Goal: Information Seeking & Learning: Find specific fact

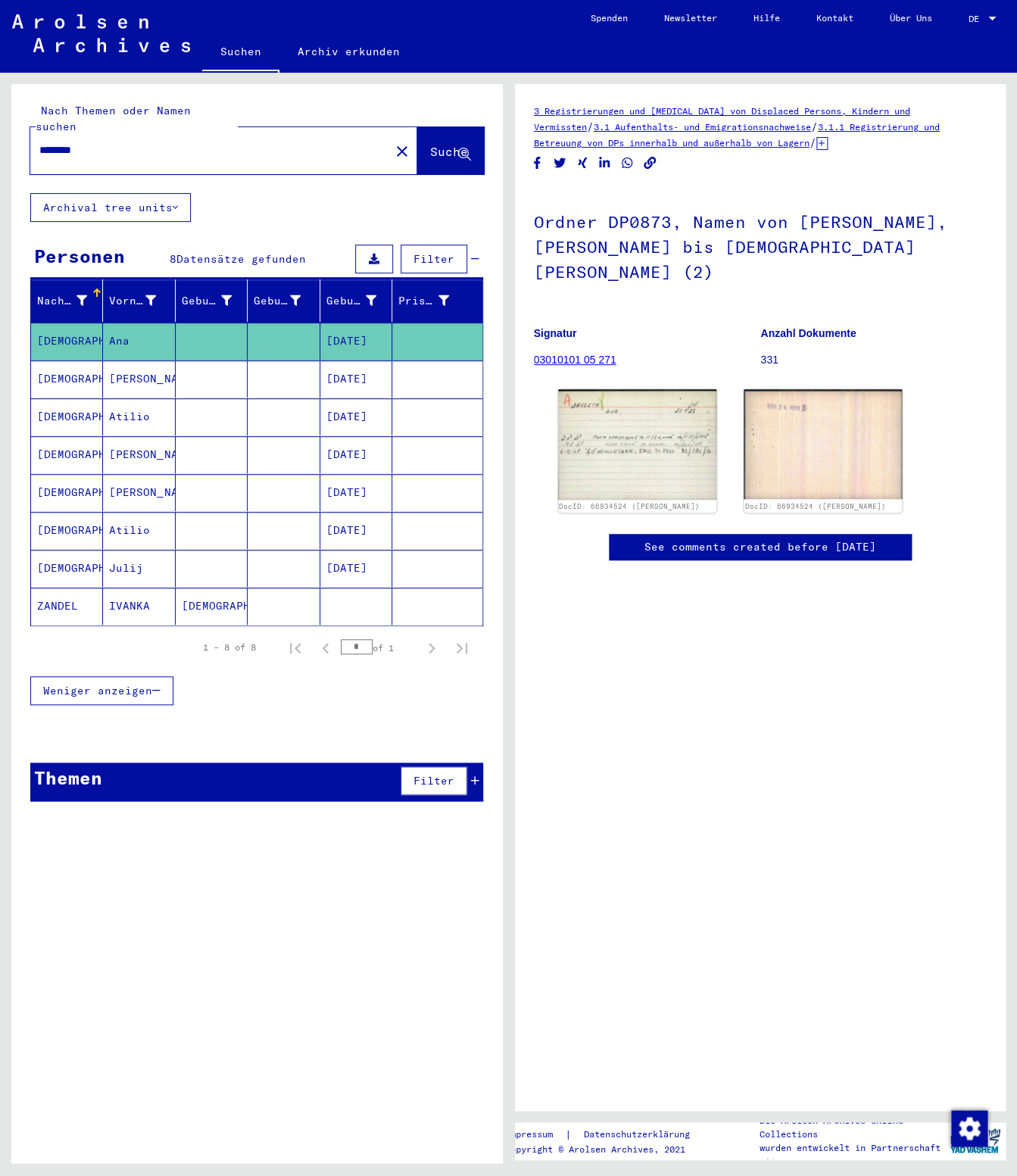
drag, startPoint x: 216, startPoint y: 145, endPoint x: 106, endPoint y: 128, distance: 111.3
click at [106, 133] on div "*******" at bounding box center [206, 150] width 351 height 35
drag, startPoint x: 106, startPoint y: 128, endPoint x: -9, endPoint y: 118, distance: 115.4
click at [39, 143] on input "*******" at bounding box center [210, 150] width 341 height 16
paste input "*******"
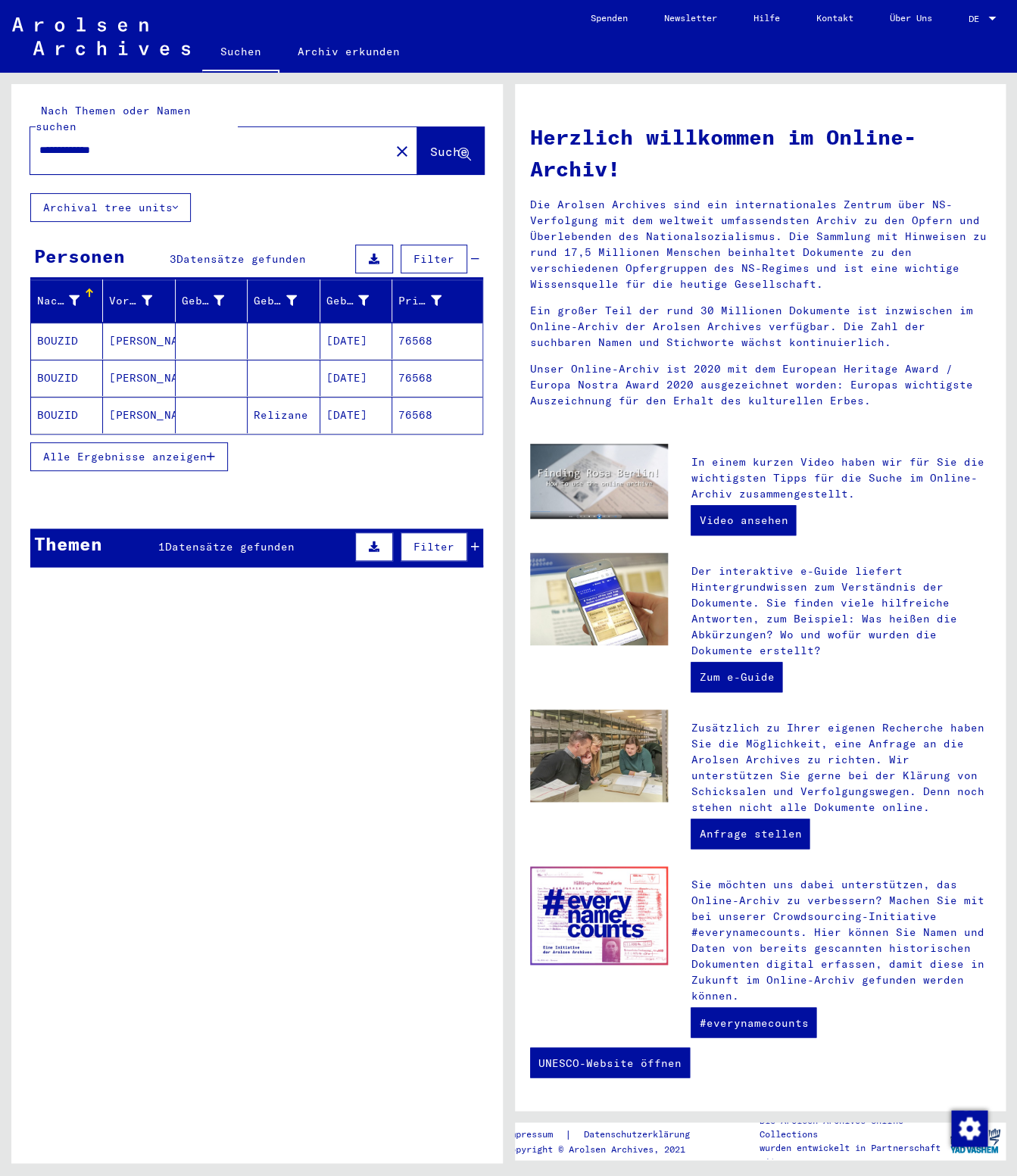
click at [267, 359] on mat-cell at bounding box center [283, 378] width 72 height 36
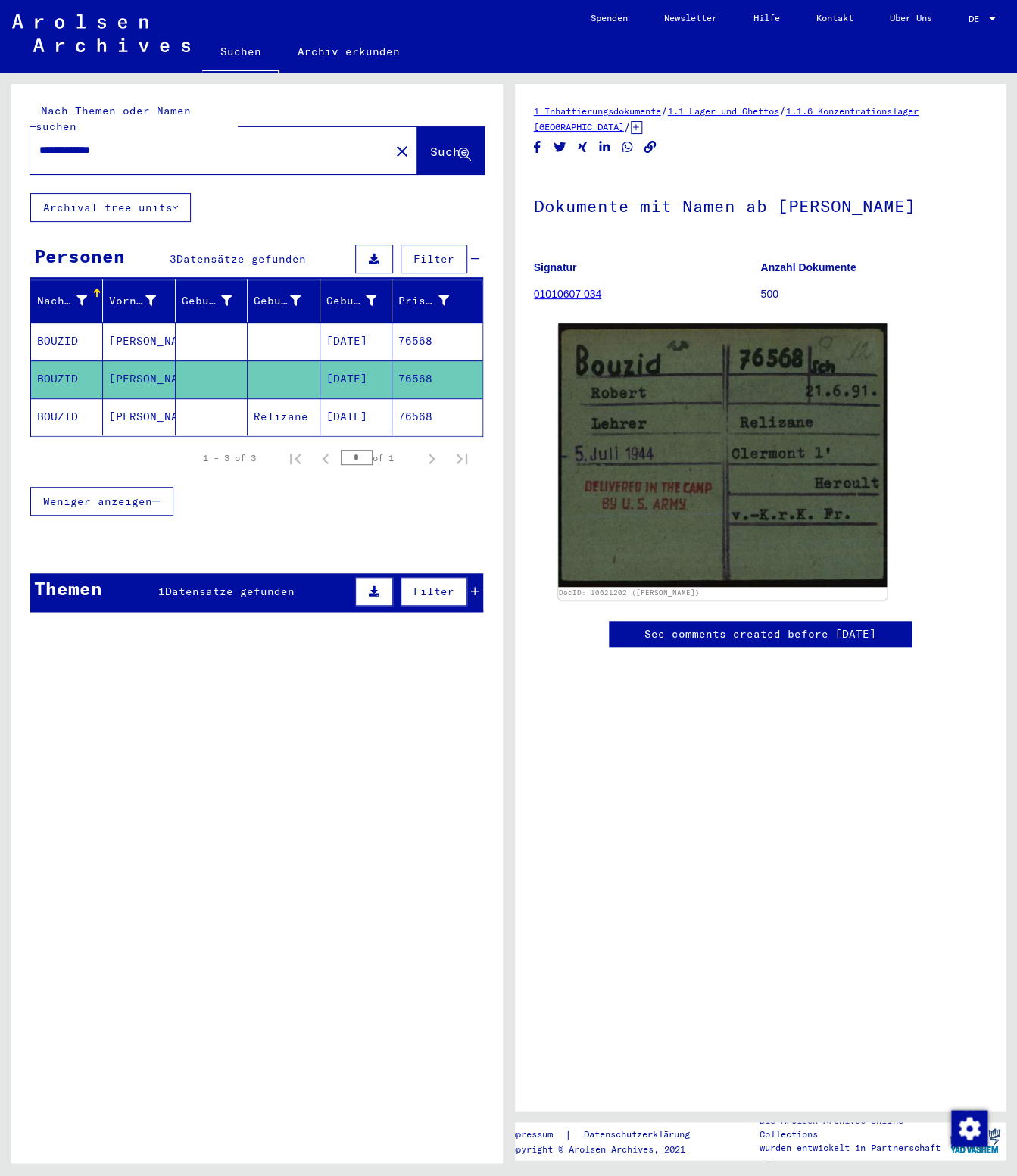
click at [306, 334] on mat-cell at bounding box center [283, 341] width 72 height 37
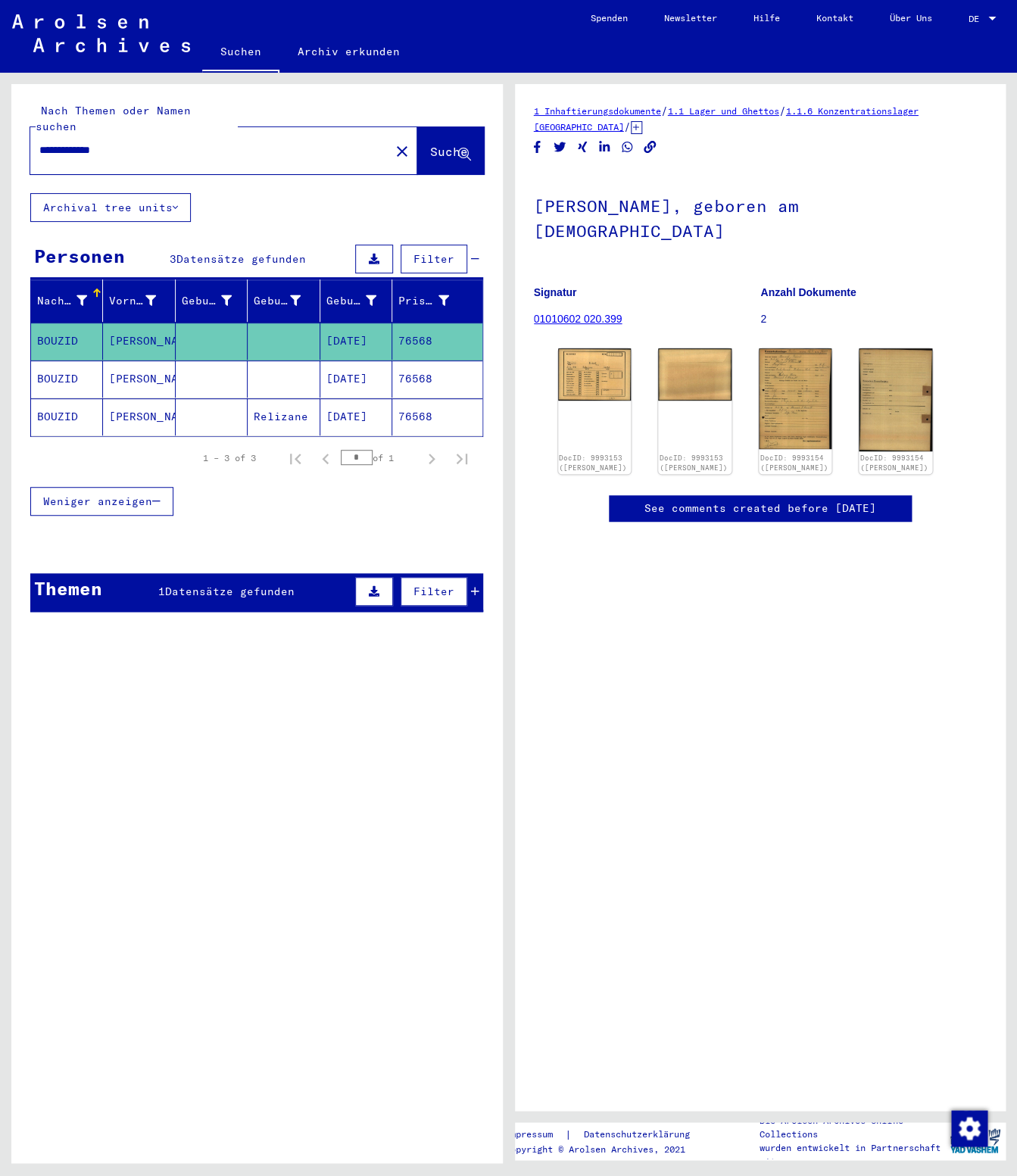
click at [312, 360] on mat-cell at bounding box center [283, 379] width 72 height 37
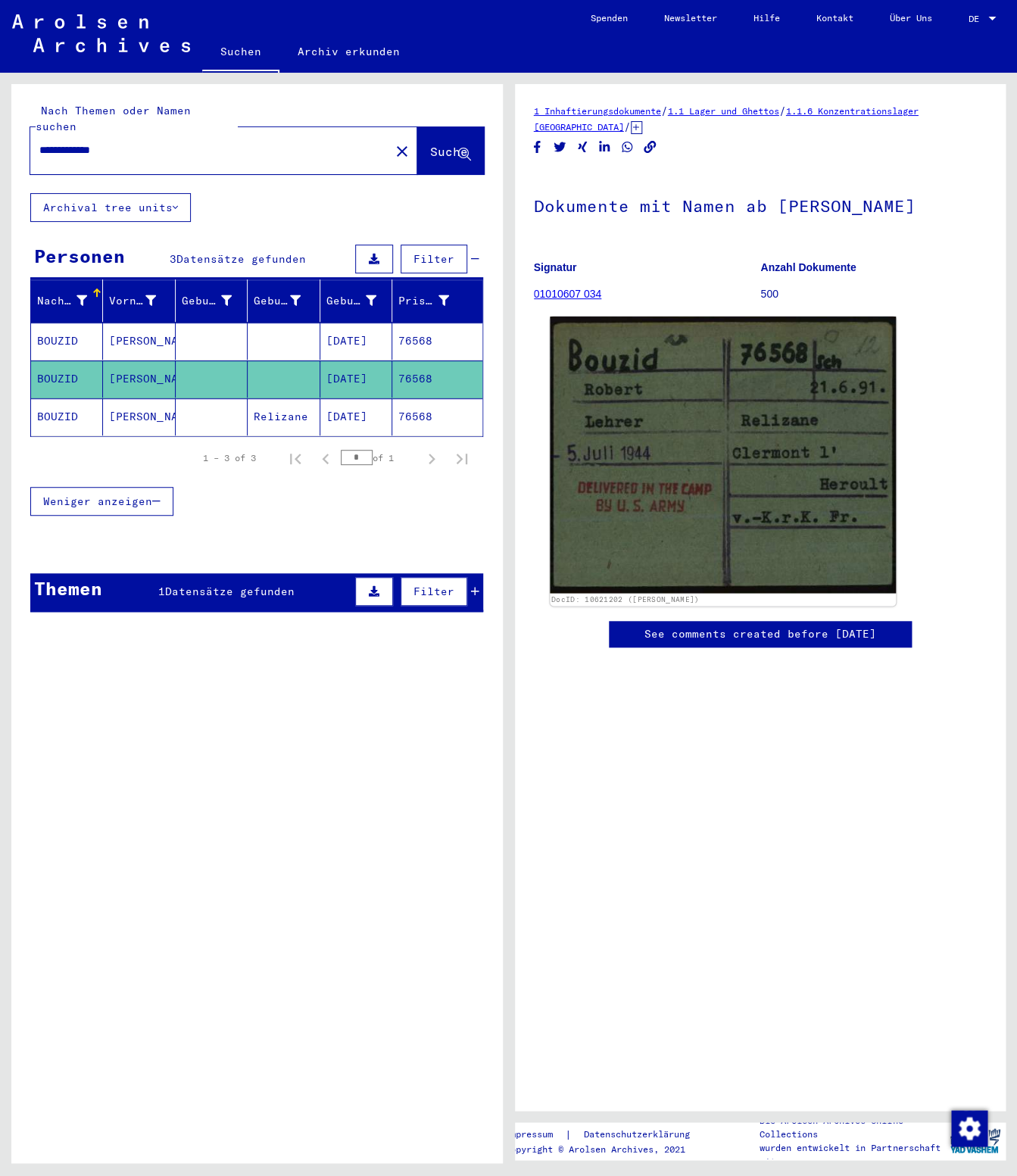
click at [736, 386] on img at bounding box center [723, 454] width 345 height 276
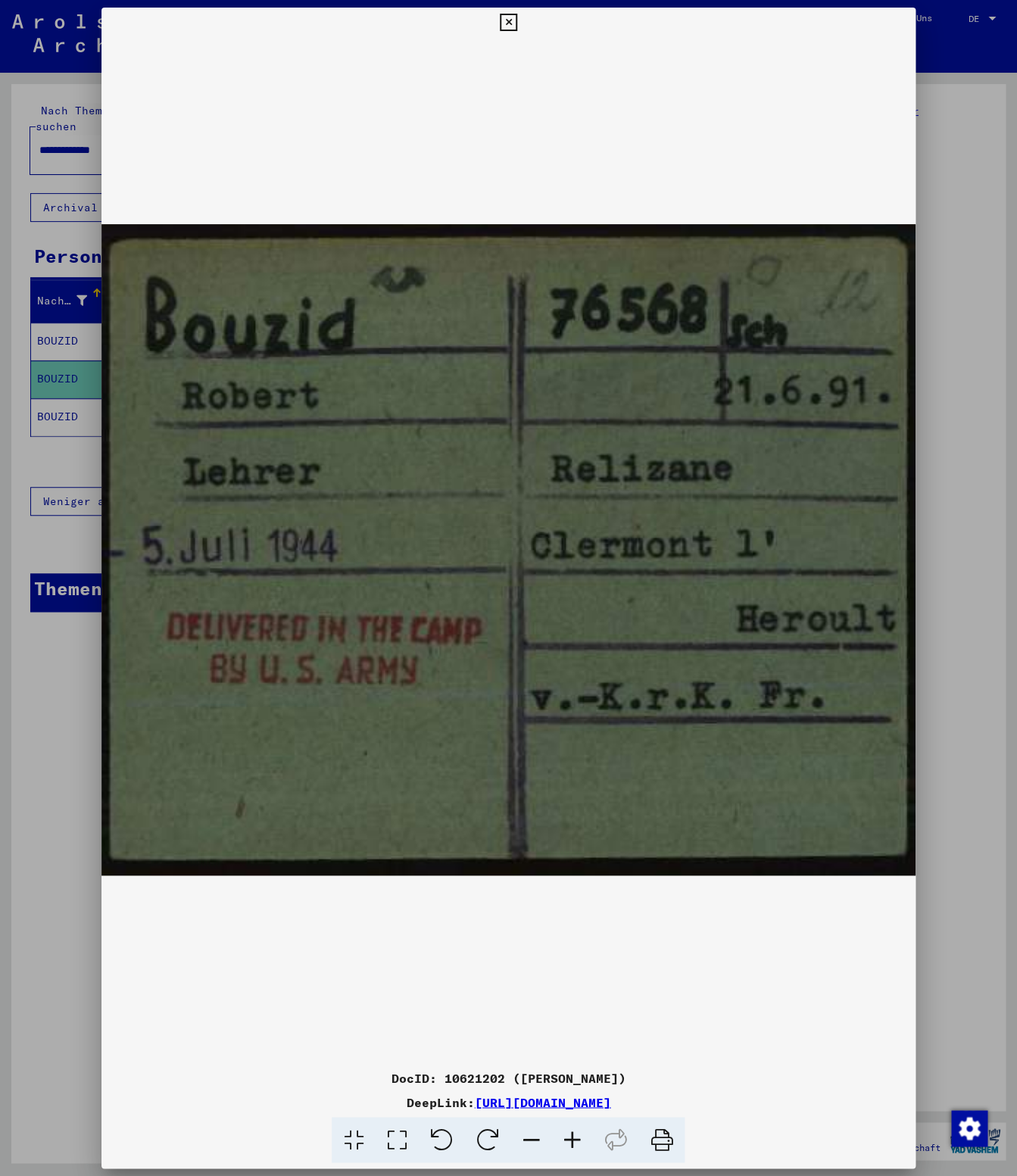
drag, startPoint x: 899, startPoint y: 24, endPoint x: 435, endPoint y: 68, distance: 466.1
click at [521, 24] on div at bounding box center [509, 23] width 27 height 31
click at [518, 20] on icon at bounding box center [508, 22] width 17 height 18
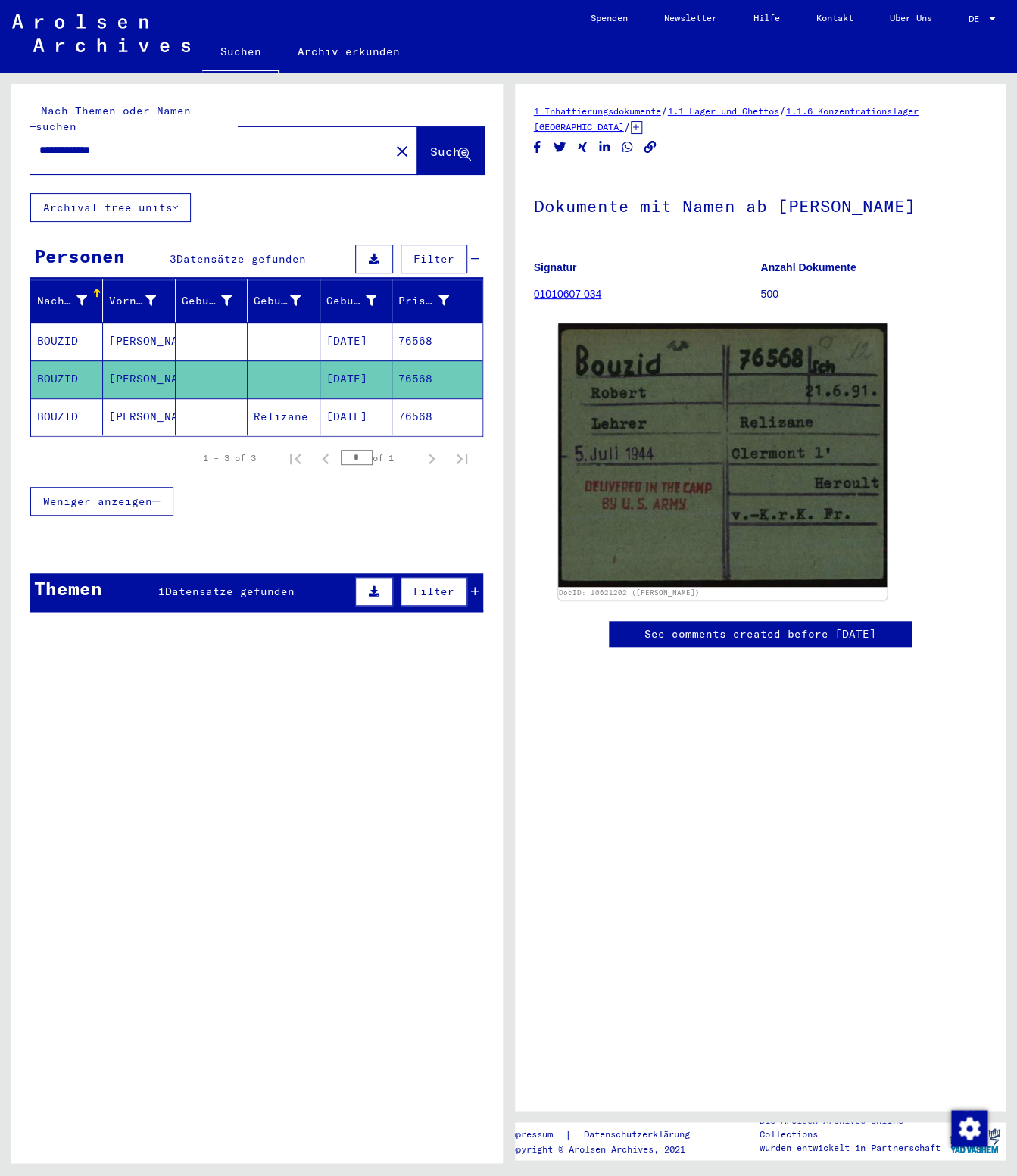
drag, startPoint x: 243, startPoint y: 139, endPoint x: -9, endPoint y: 109, distance: 253.8
click at [39, 143] on input "**********" at bounding box center [210, 150] width 341 height 16
paste input "text"
paste input "**********"
type input "**********"
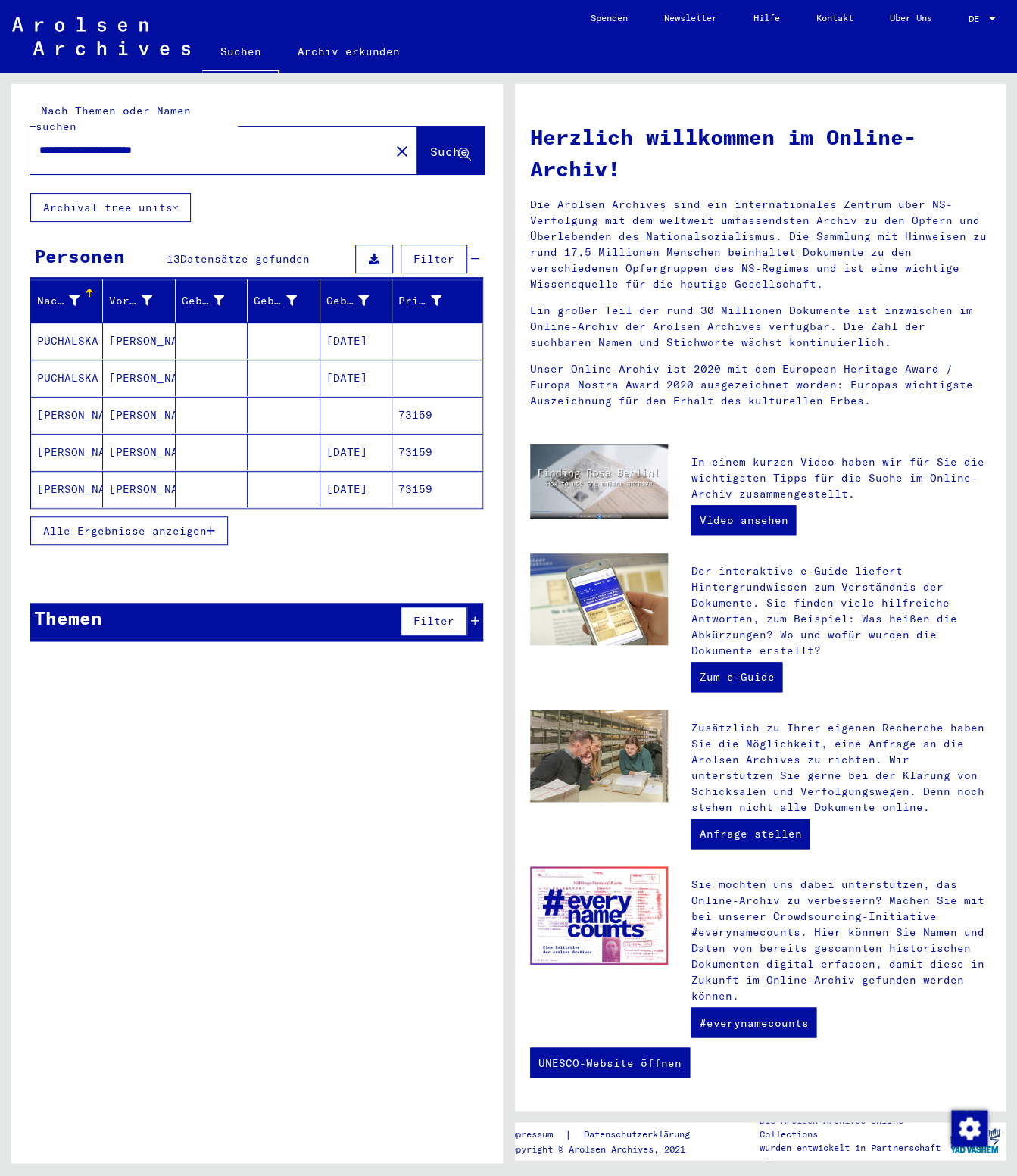
click at [247, 332] on mat-cell at bounding box center [211, 341] width 72 height 36
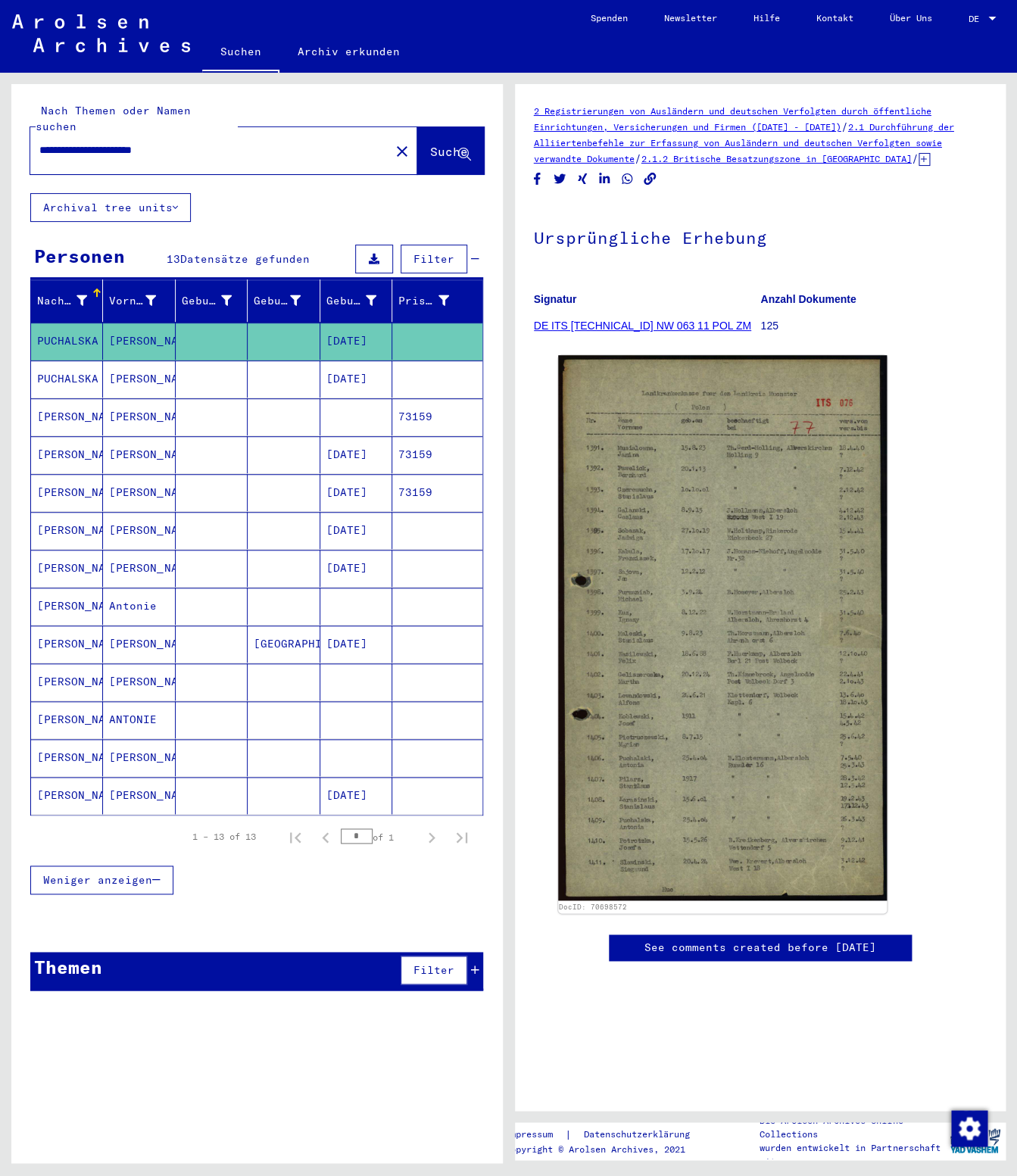
click at [286, 404] on mat-cell at bounding box center [283, 417] width 72 height 37
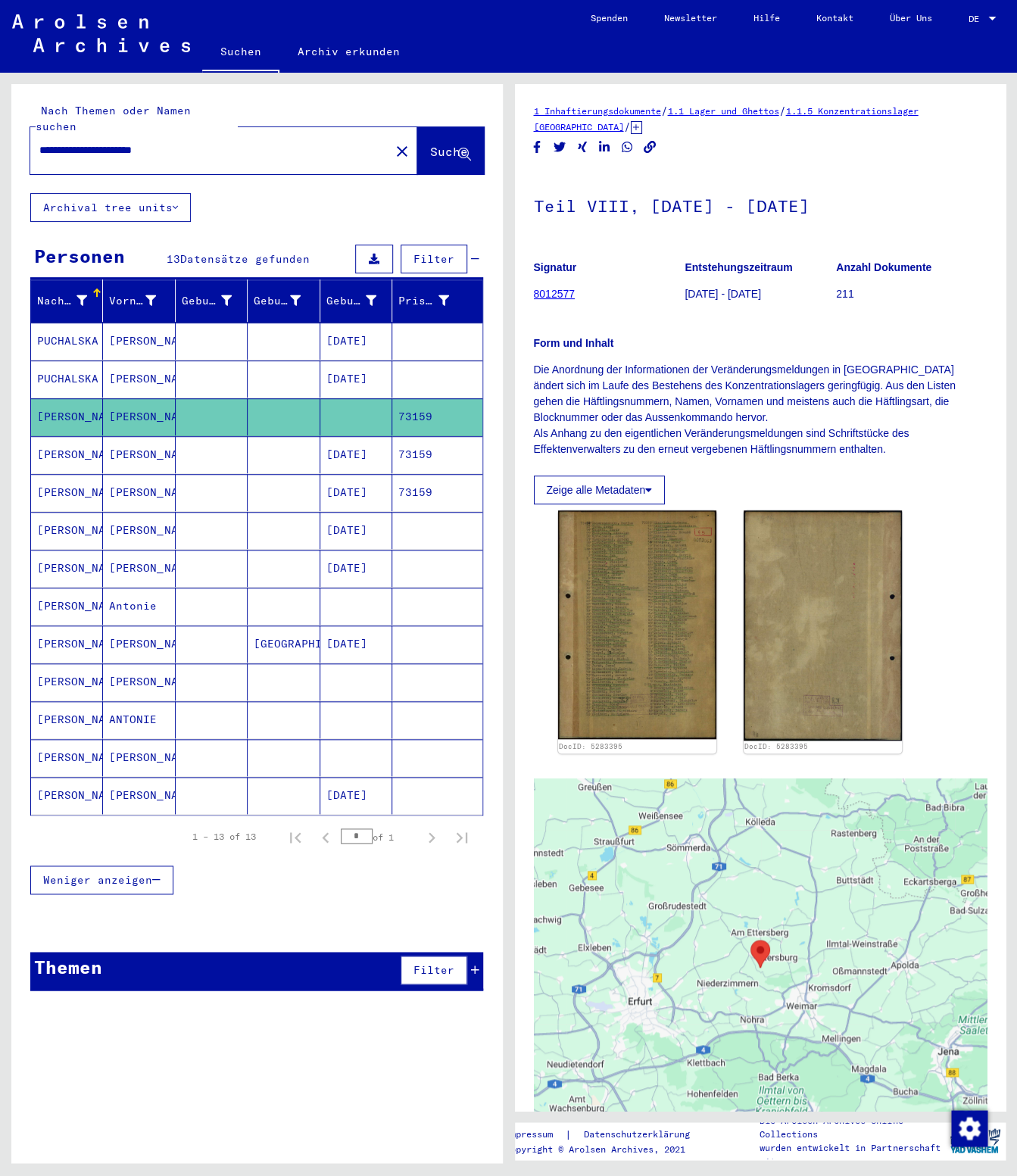
click at [281, 445] on mat-cell at bounding box center [283, 454] width 72 height 37
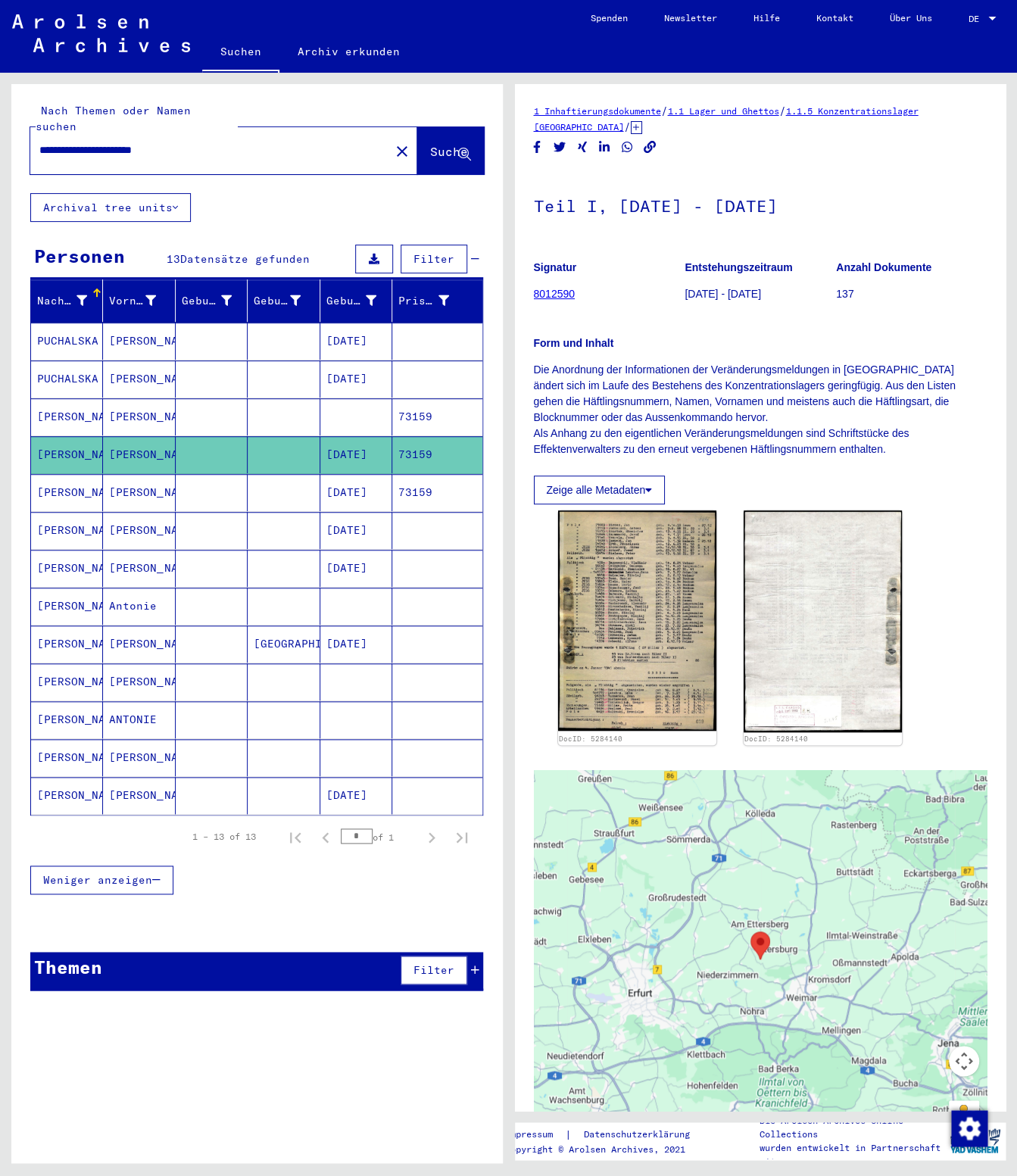
click at [304, 474] on mat-cell at bounding box center [283, 493] width 72 height 37
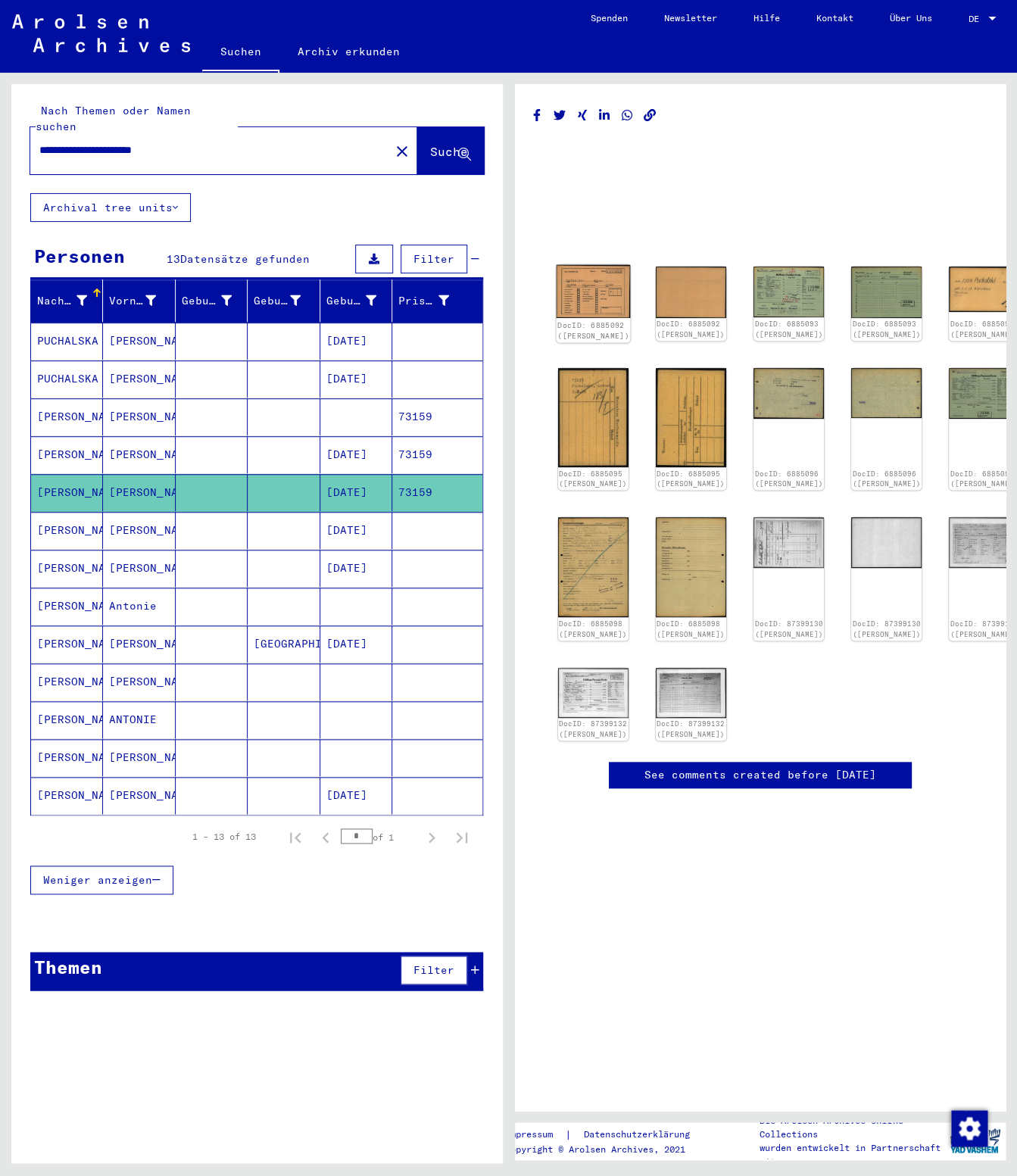
click at [584, 290] on img at bounding box center [592, 291] width 74 height 53
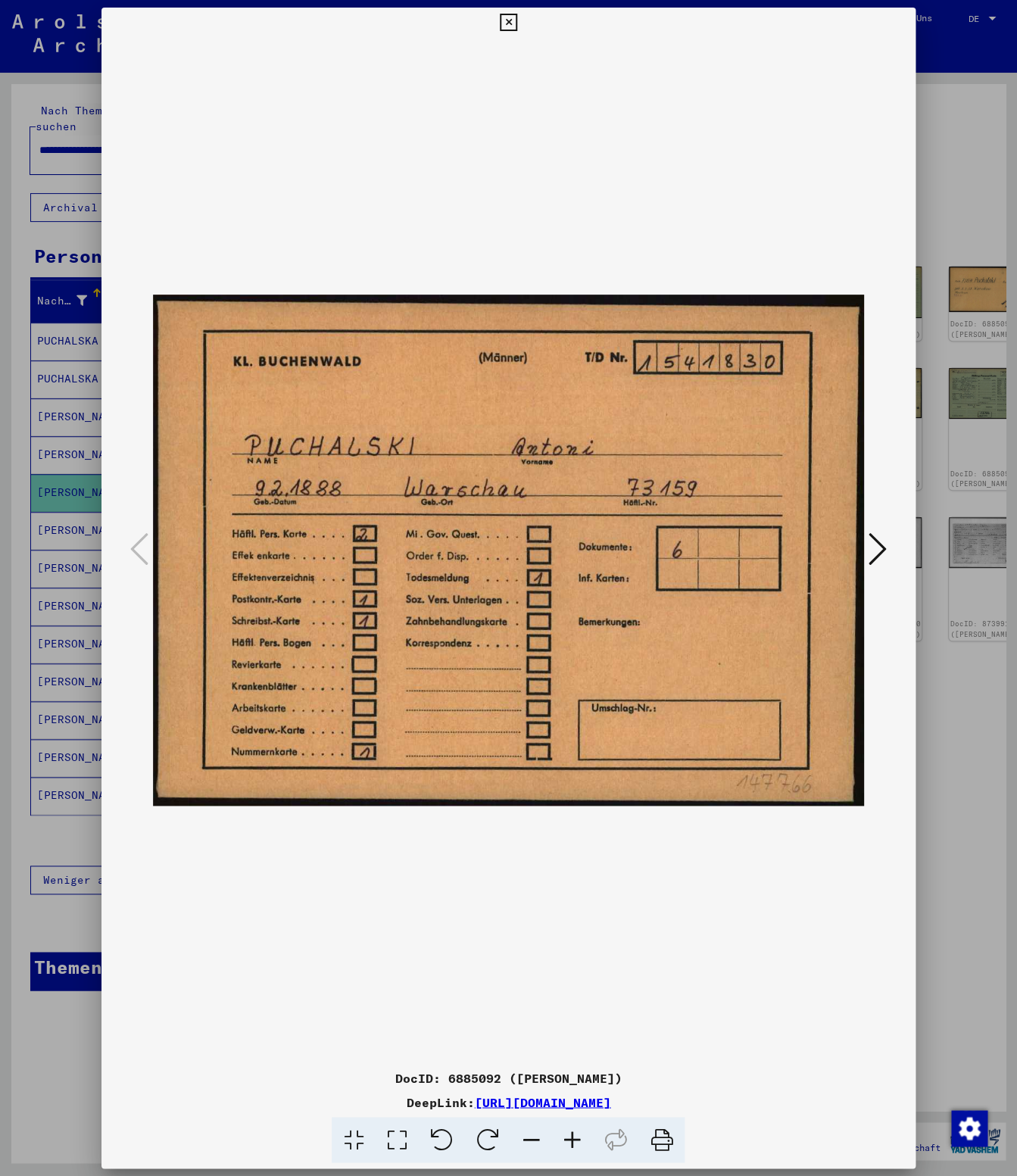
click at [879, 552] on icon at bounding box center [877, 549] width 18 height 36
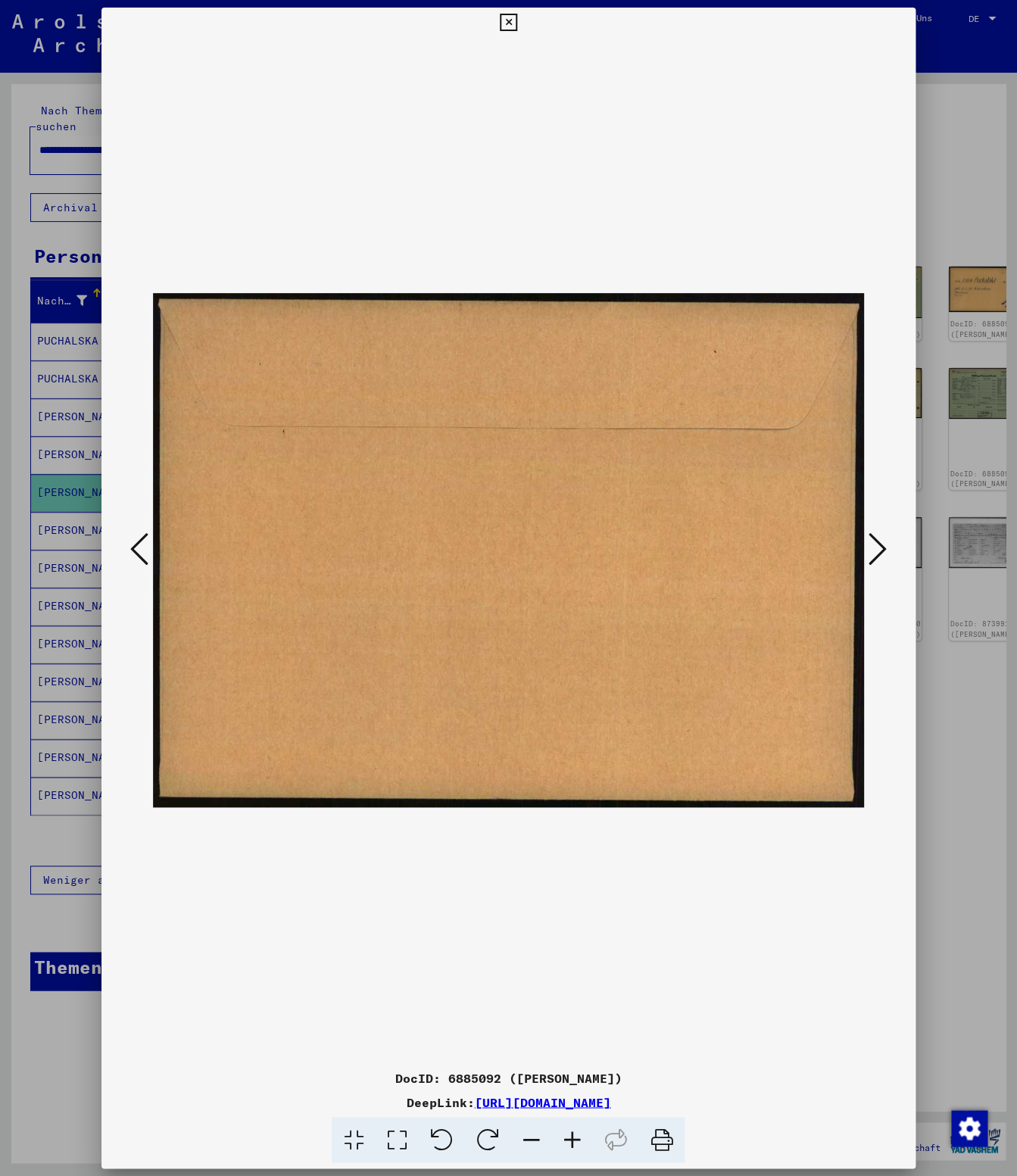
click at [879, 552] on icon at bounding box center [877, 549] width 18 height 36
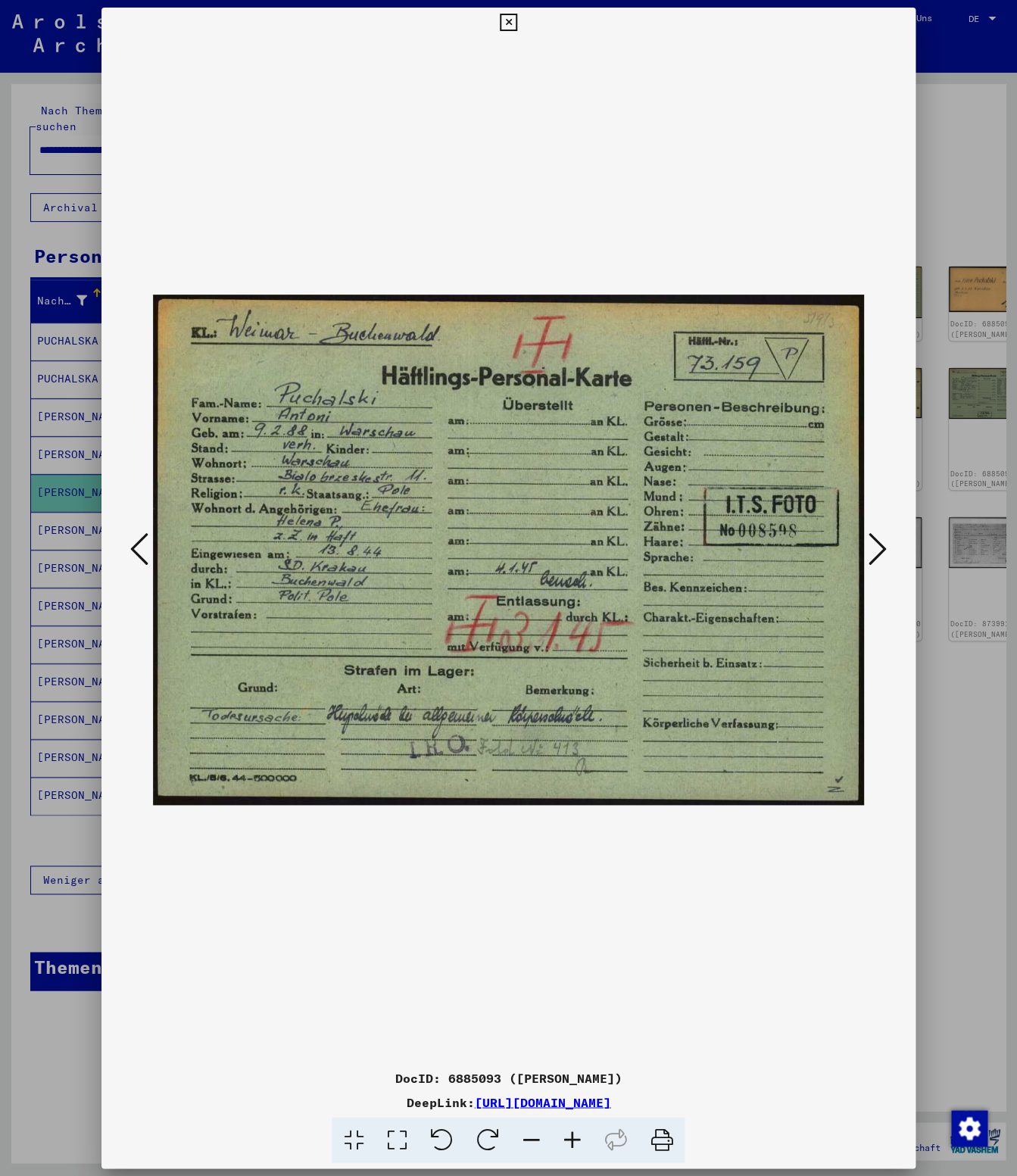
click at [879, 552] on icon at bounding box center [877, 549] width 18 height 36
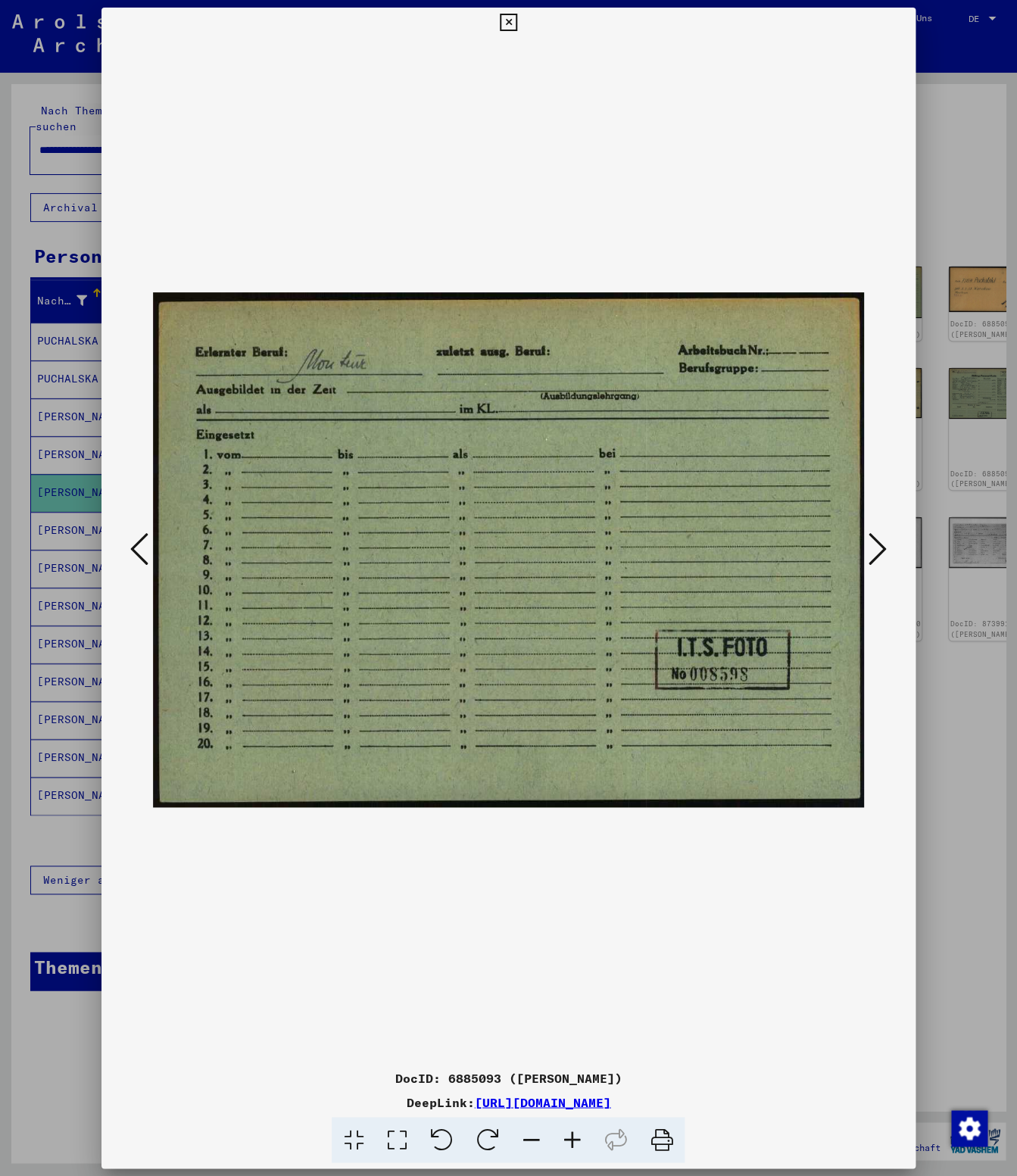
click at [879, 552] on icon at bounding box center [877, 549] width 18 height 36
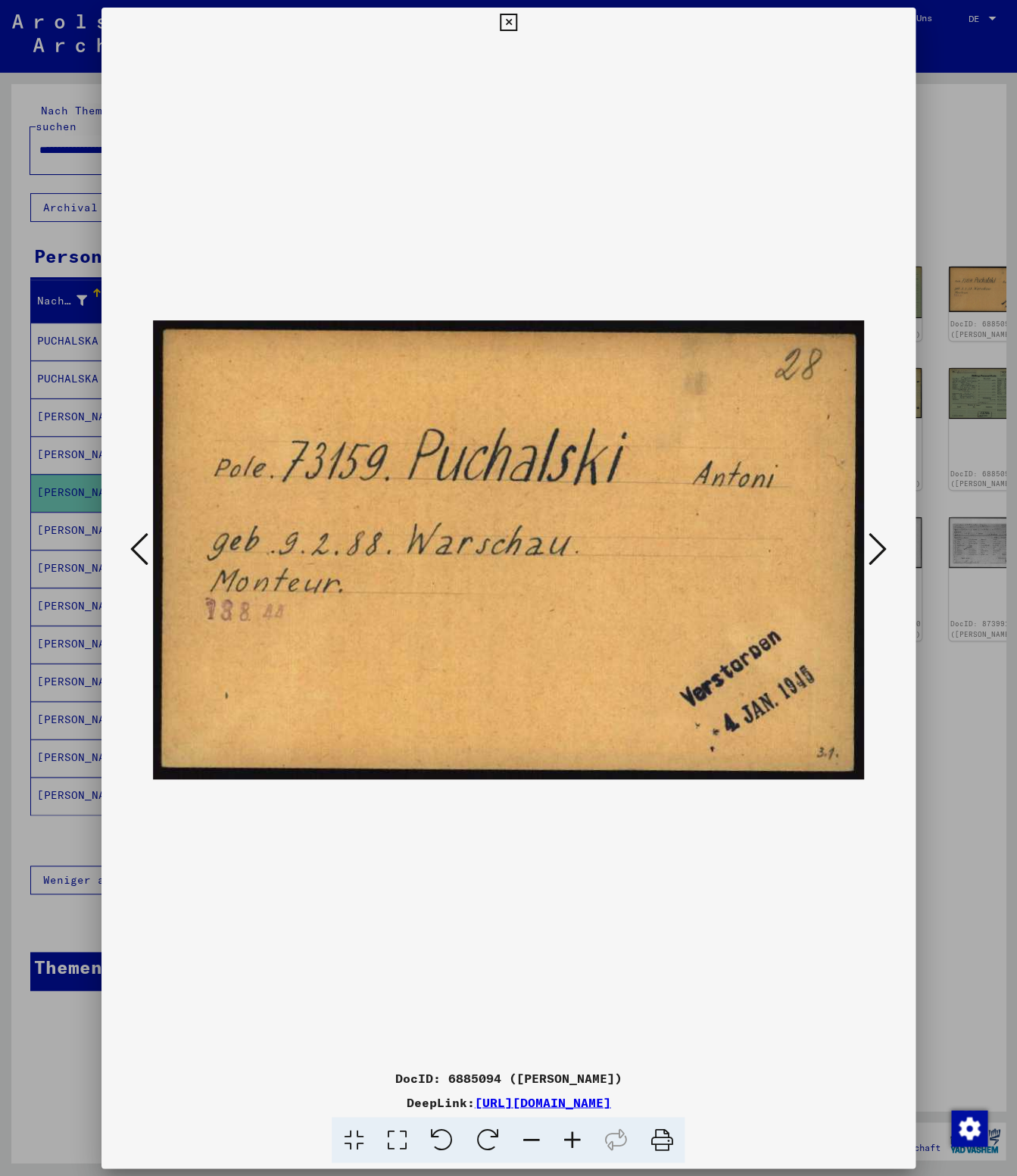
click at [879, 552] on icon at bounding box center [877, 549] width 18 height 36
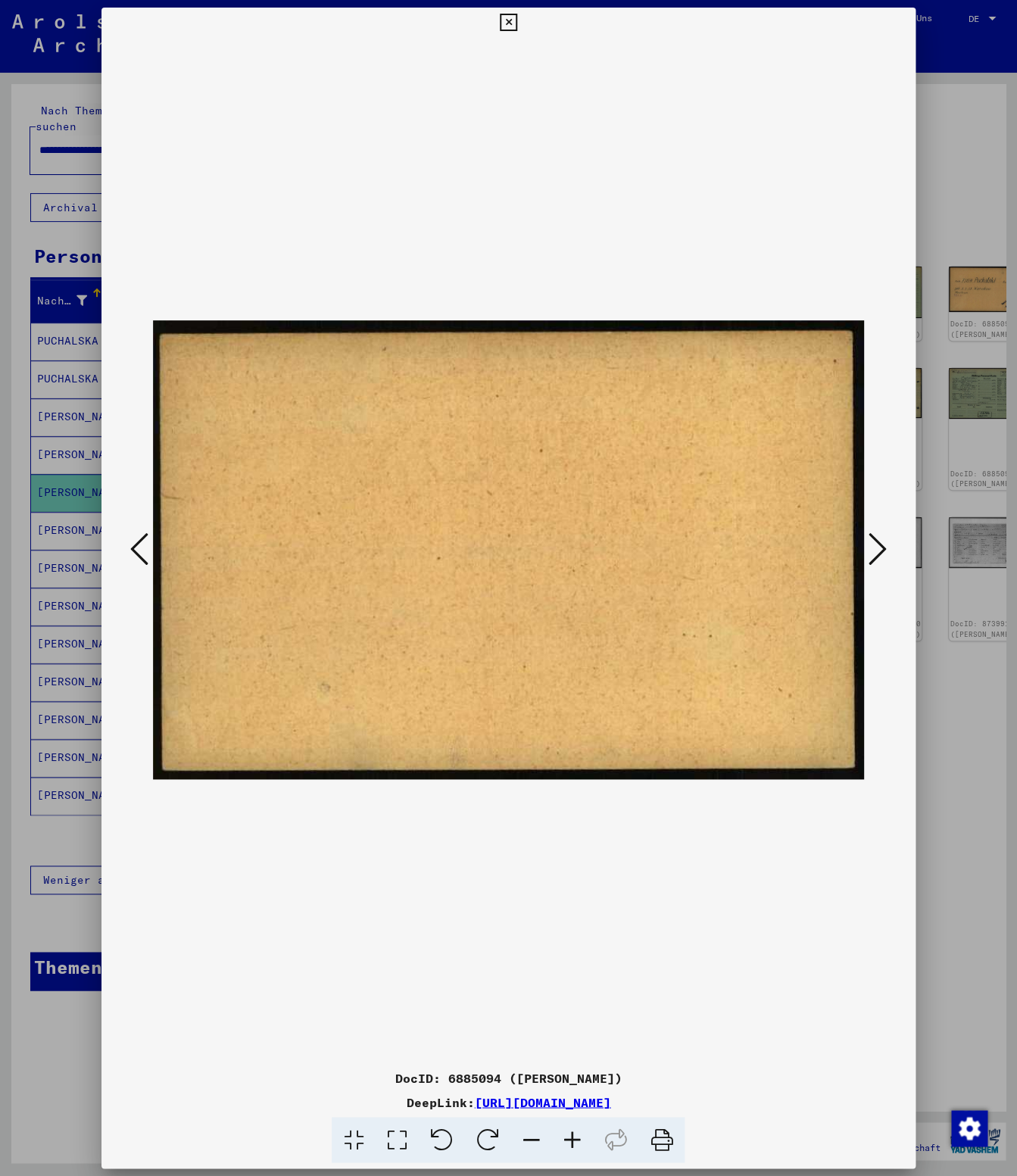
click at [879, 552] on icon at bounding box center [877, 549] width 18 height 36
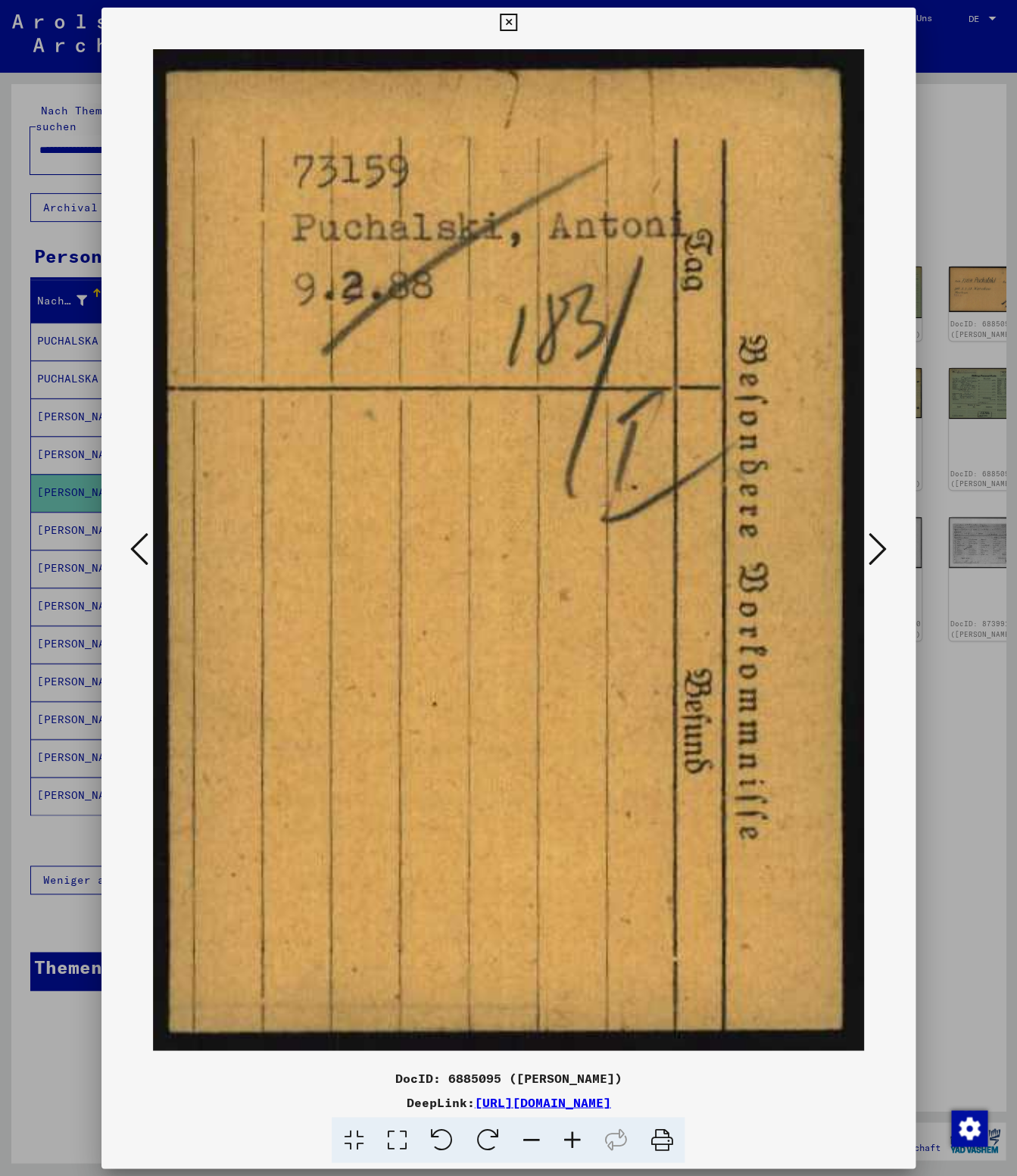
click at [879, 552] on icon at bounding box center [877, 549] width 18 height 36
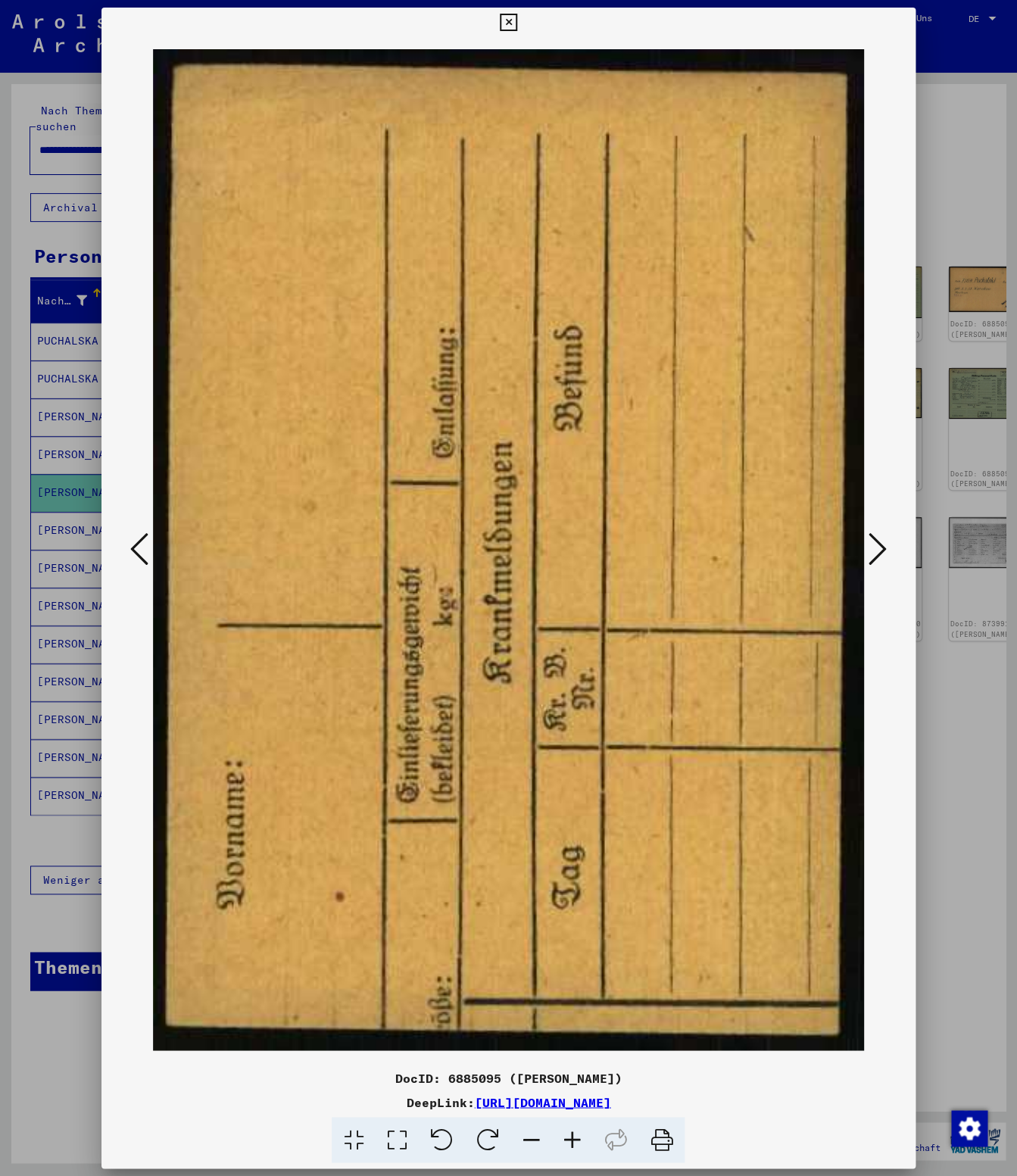
click at [879, 552] on icon at bounding box center [877, 549] width 18 height 36
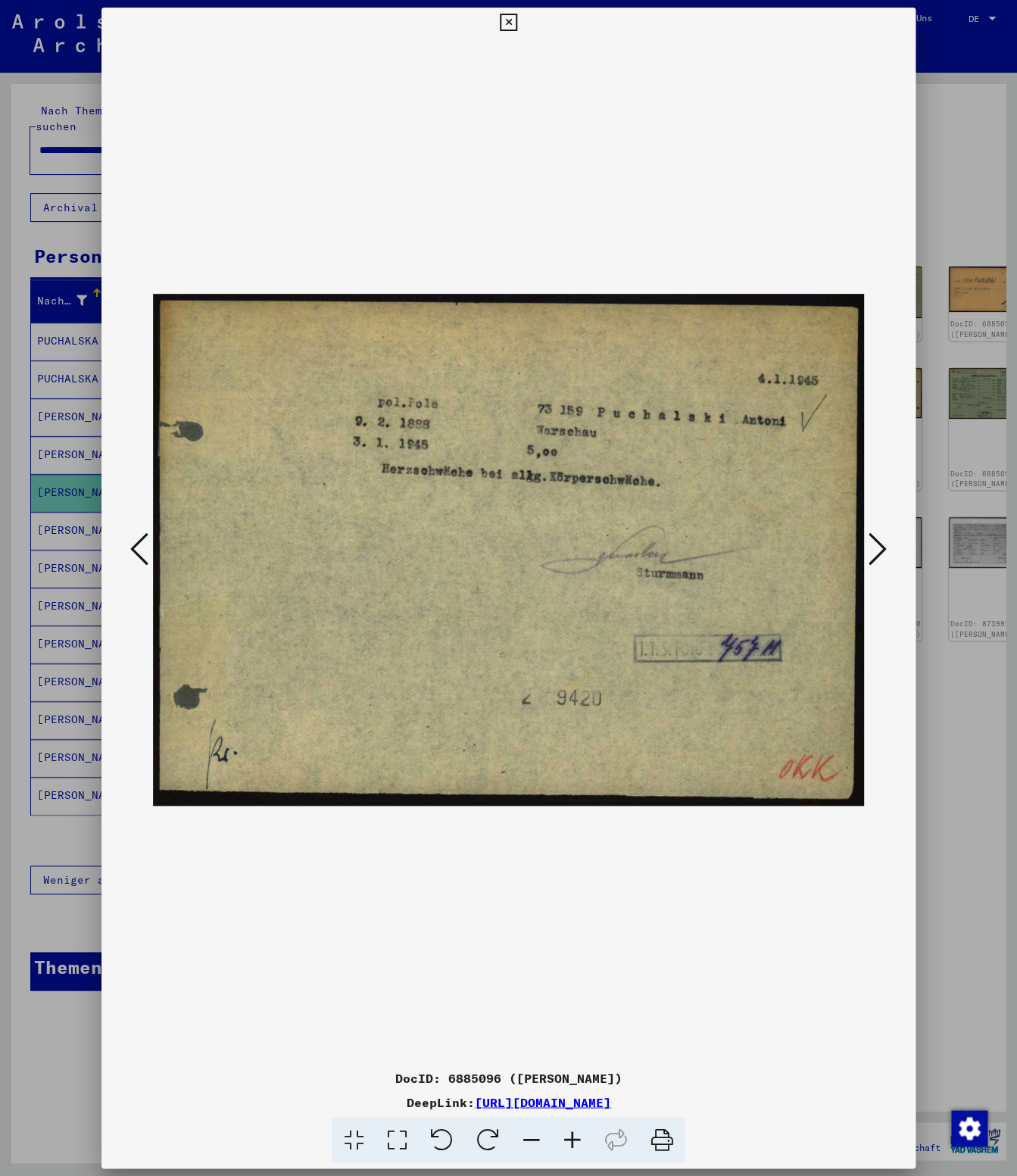
click at [128, 539] on button at bounding box center [139, 550] width 27 height 43
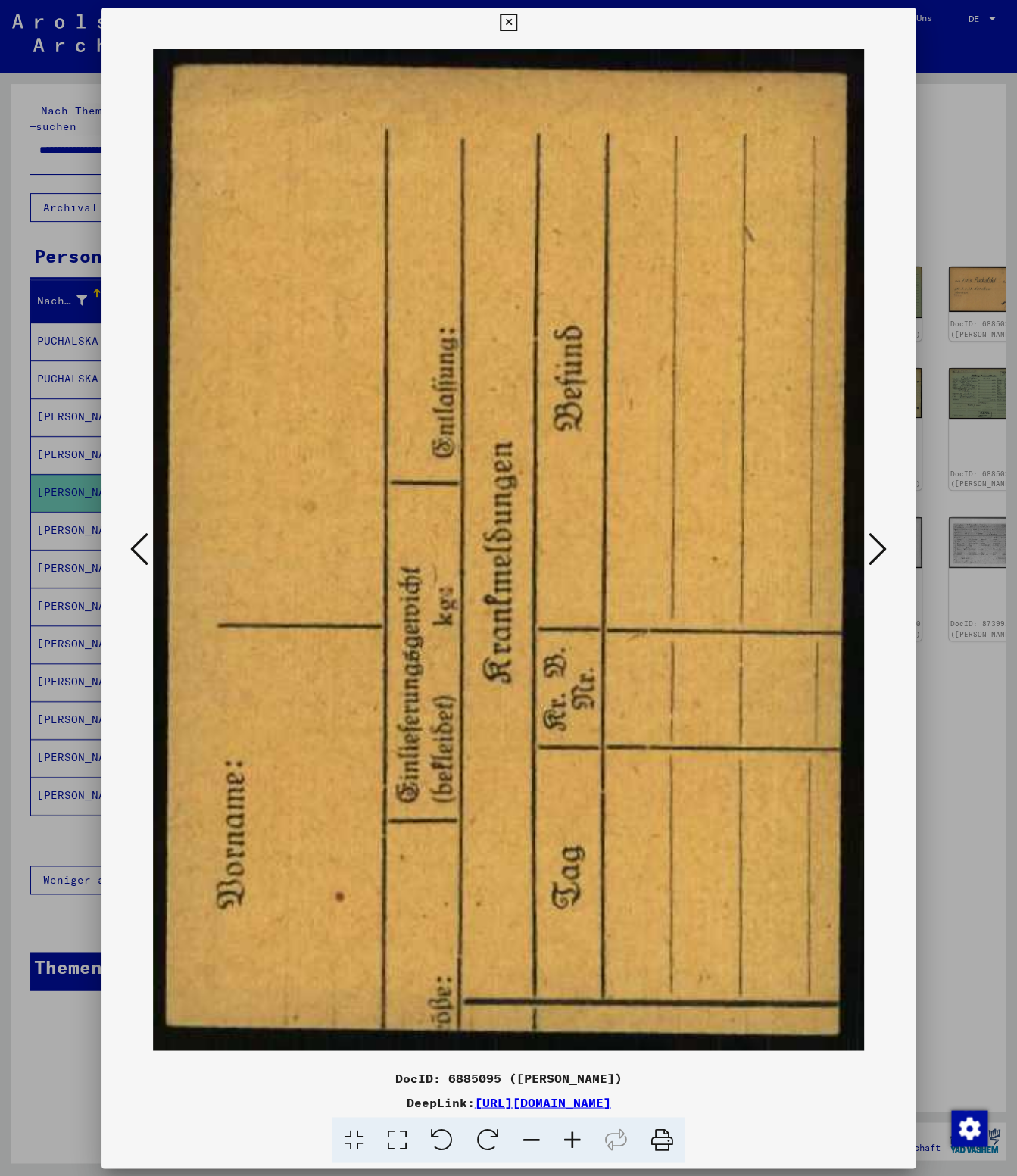
click at [136, 539] on icon at bounding box center [139, 549] width 18 height 36
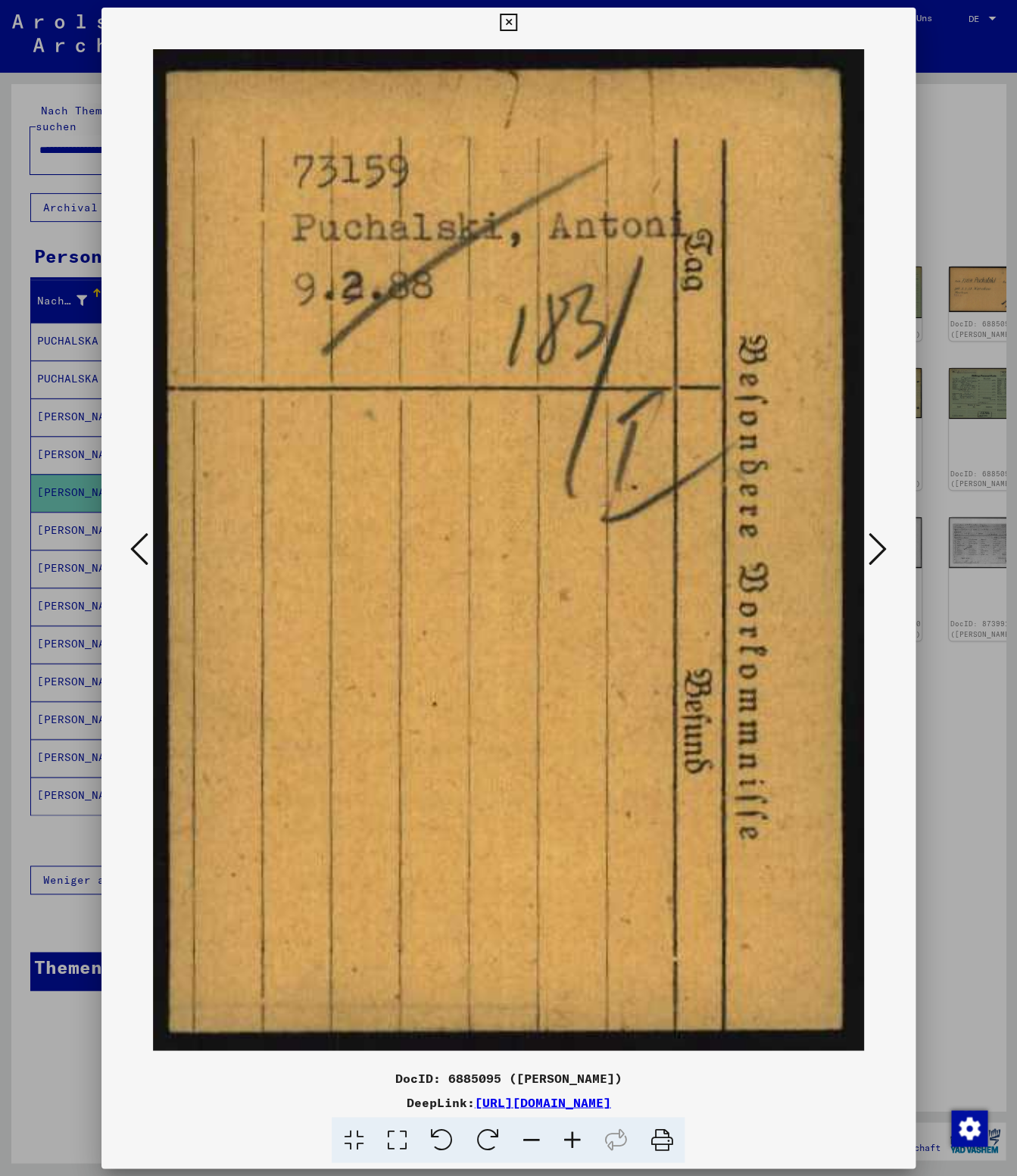
click at [146, 539] on icon at bounding box center [139, 549] width 18 height 36
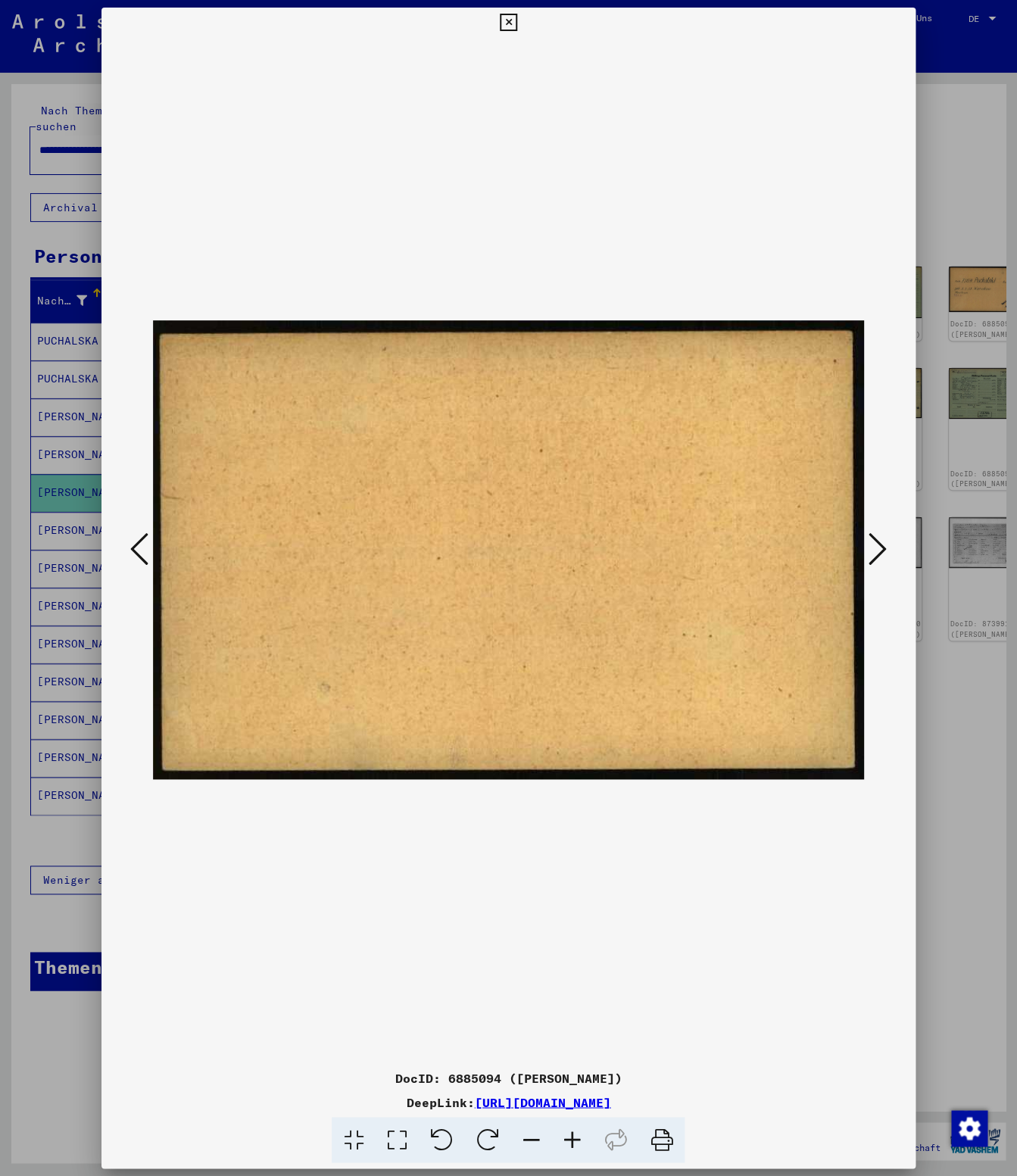
click at [864, 541] on img at bounding box center [508, 550] width 710 height 1025
click at [521, 35] on button at bounding box center [509, 23] width 27 height 31
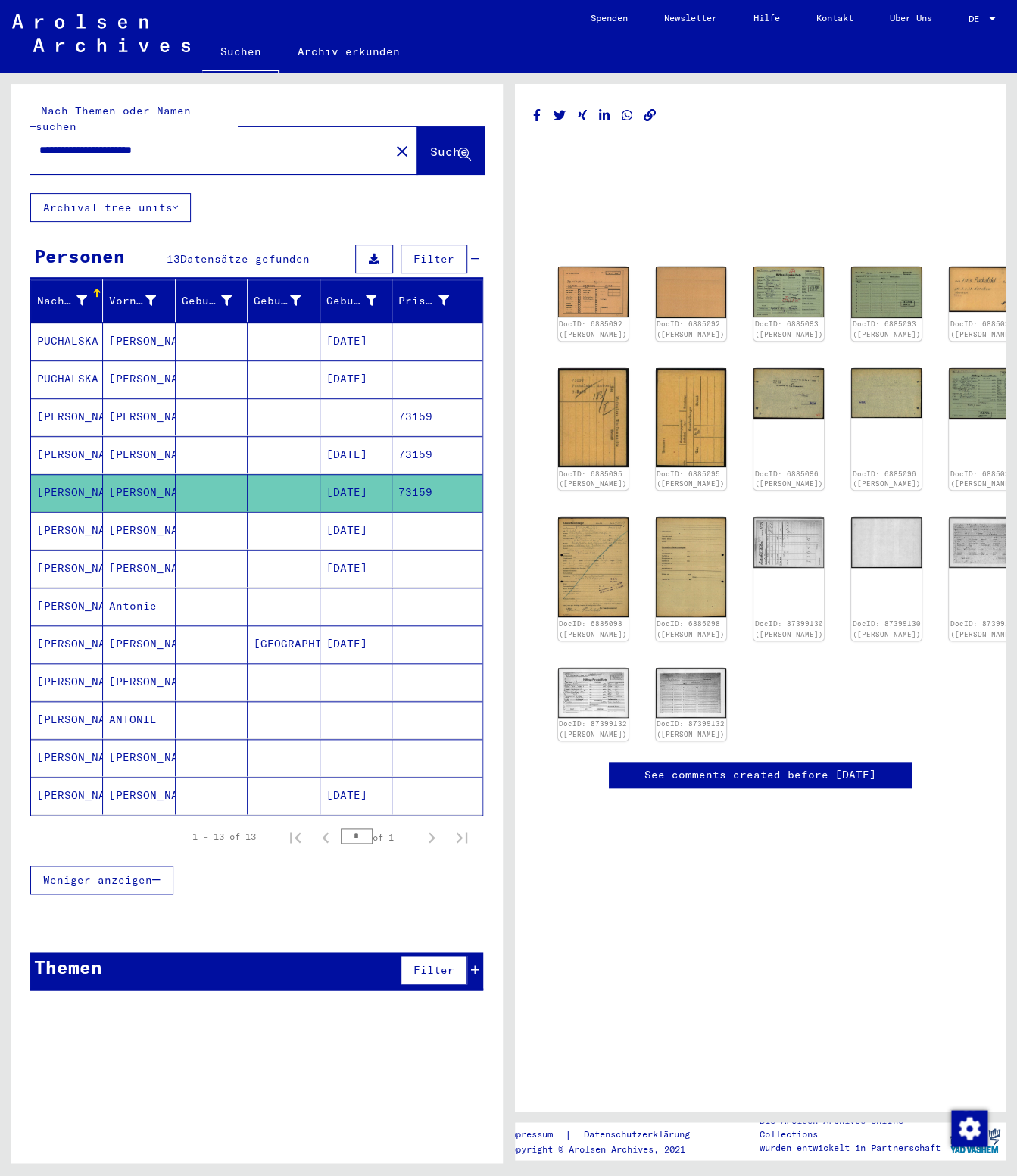
click at [384, 784] on mat-cell "[DATE]" at bounding box center [356, 796] width 72 height 37
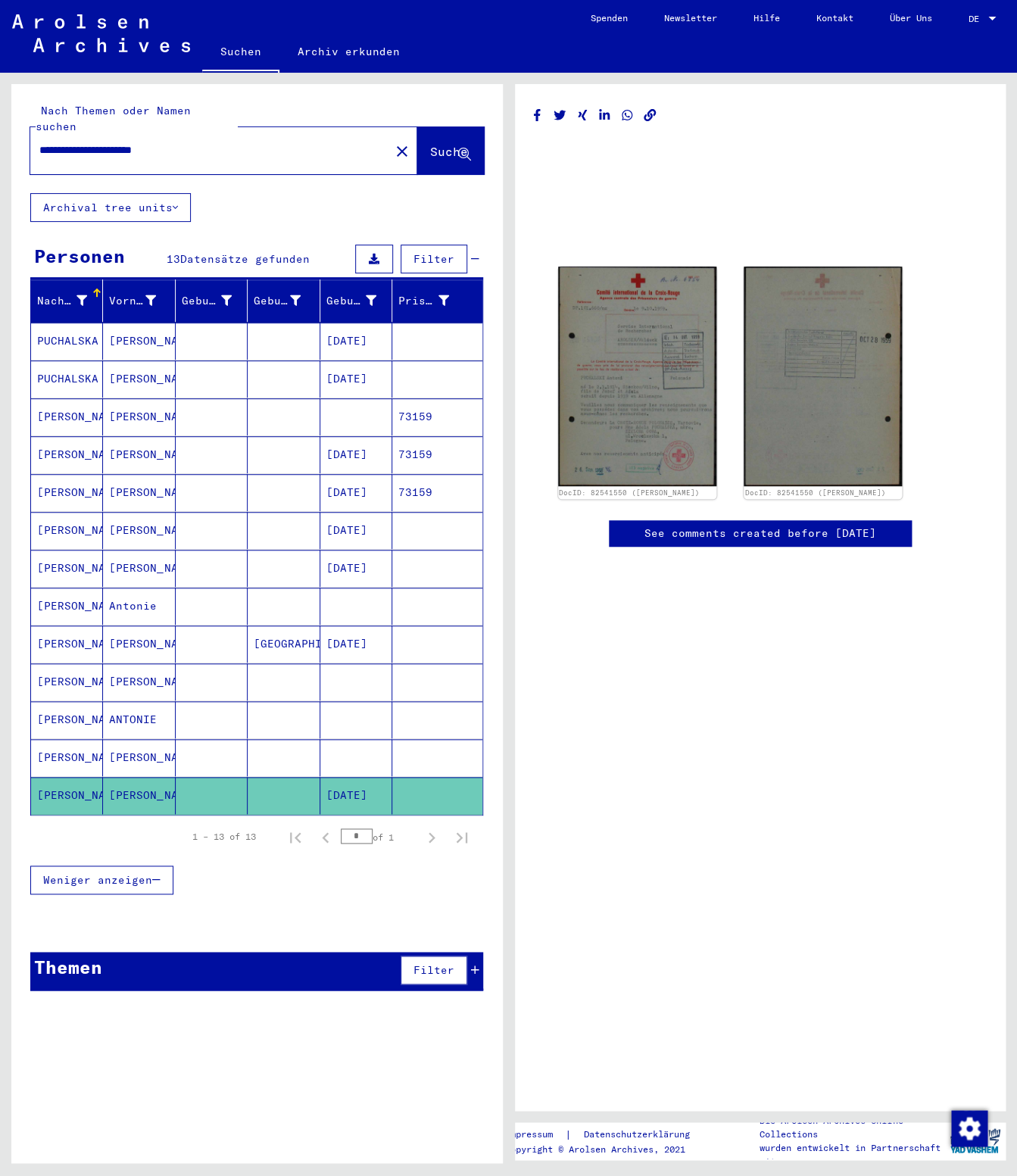
click at [294, 360] on mat-cell at bounding box center [283, 379] width 72 height 37
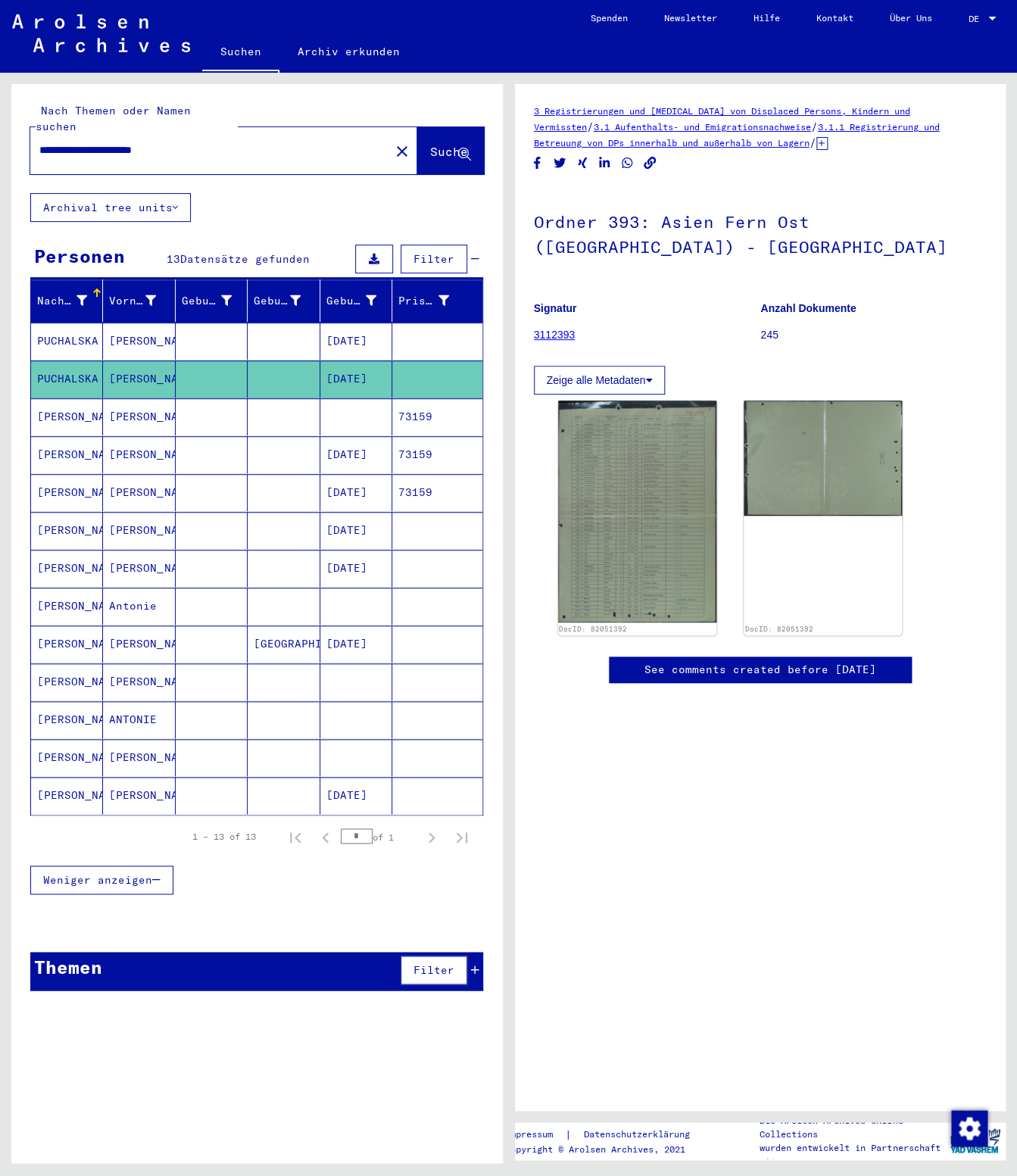
click at [309, 327] on mat-cell at bounding box center [283, 341] width 72 height 37
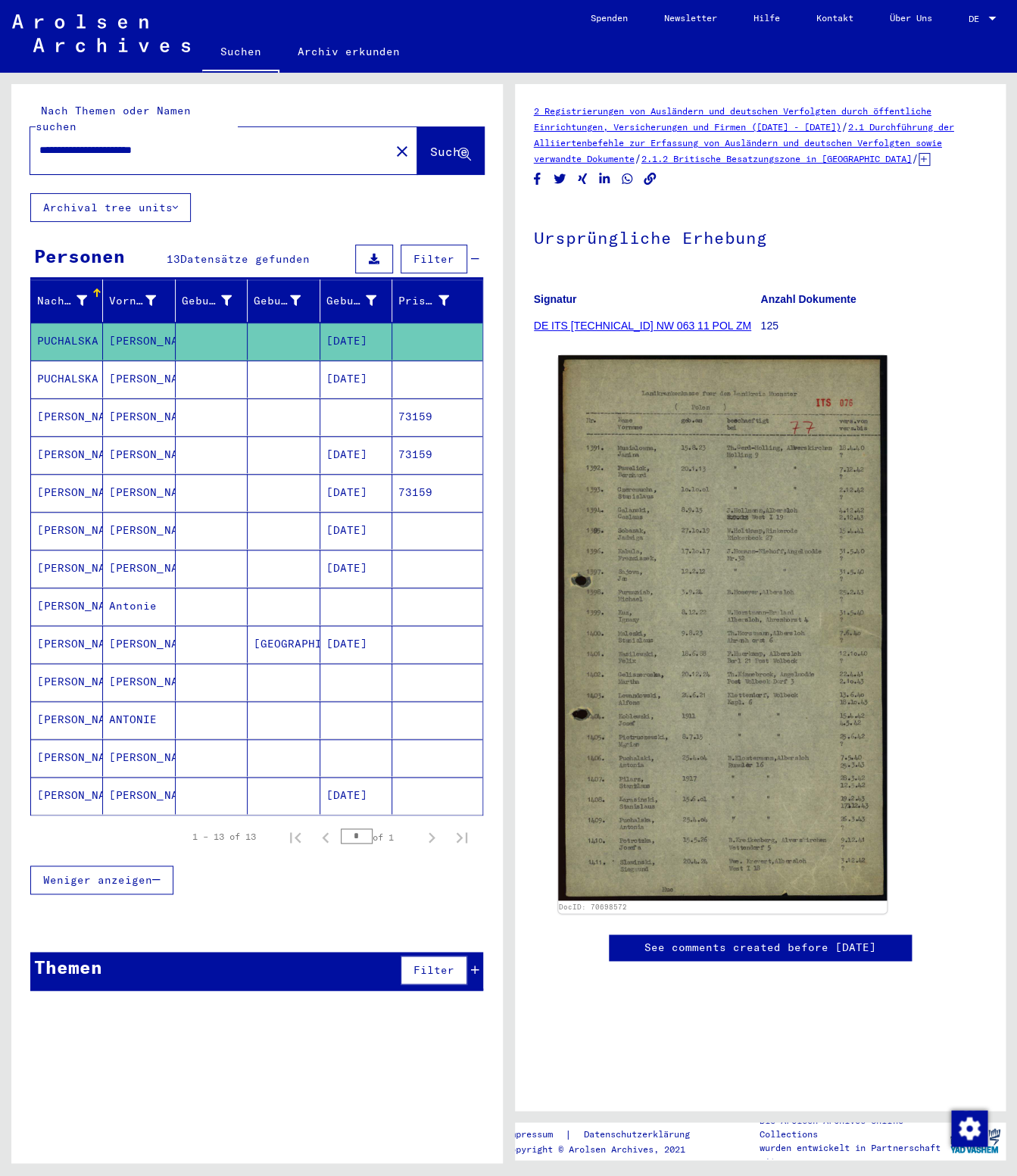
click at [315, 384] on mat-cell at bounding box center [283, 379] width 72 height 37
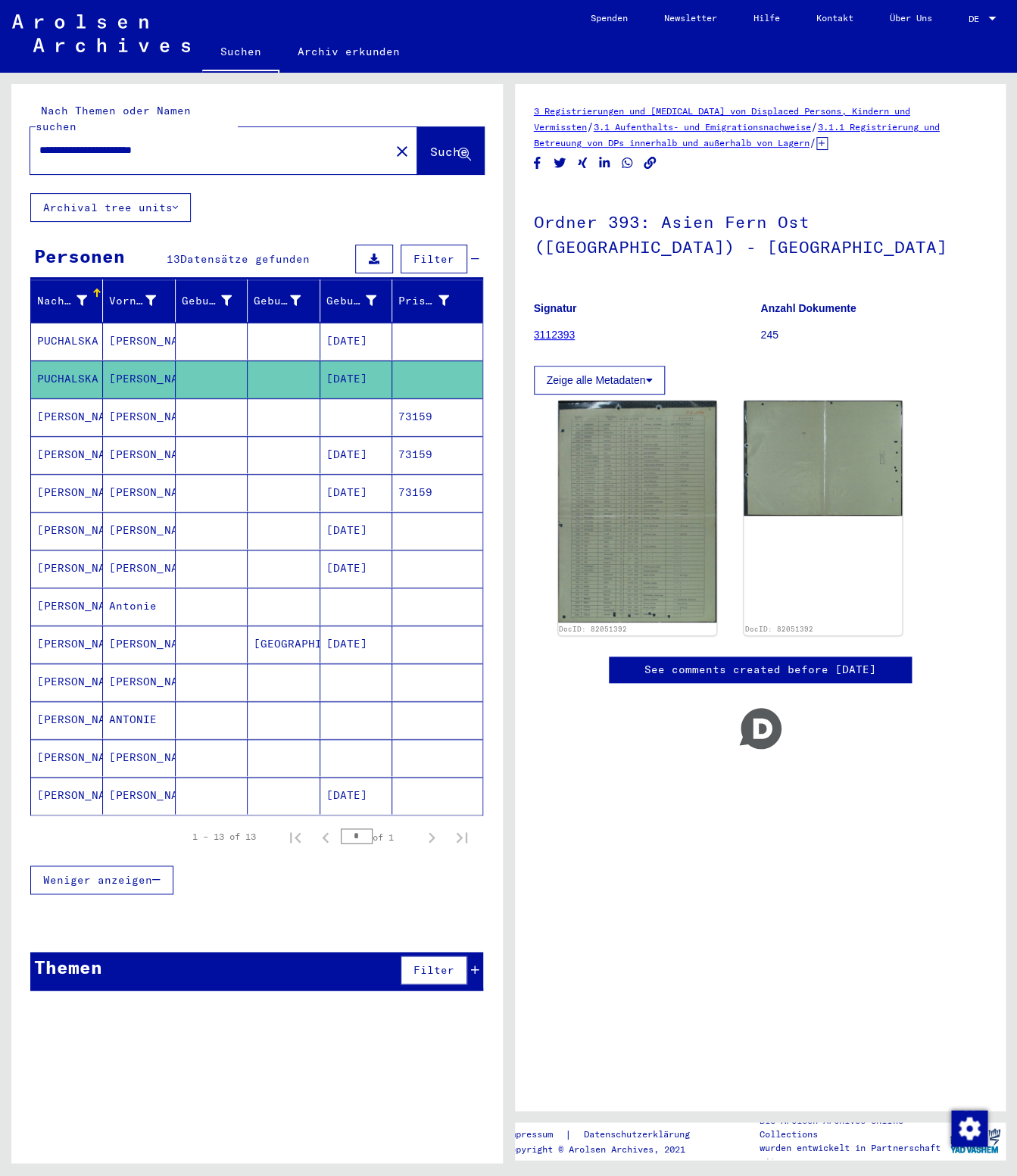
click at [315, 409] on mat-cell at bounding box center [283, 417] width 72 height 37
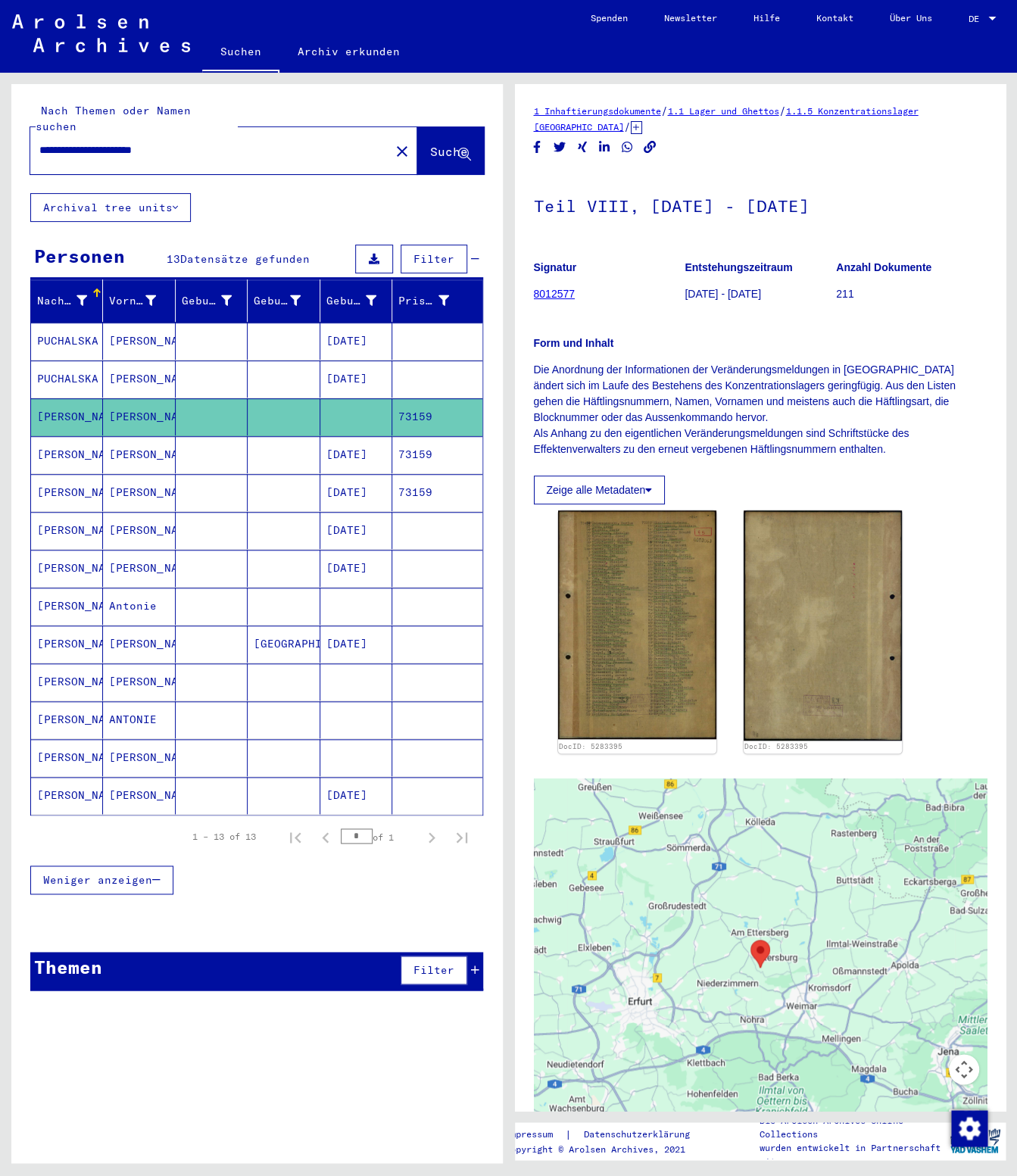
click at [350, 334] on mat-cell "[DATE]" at bounding box center [356, 341] width 72 height 37
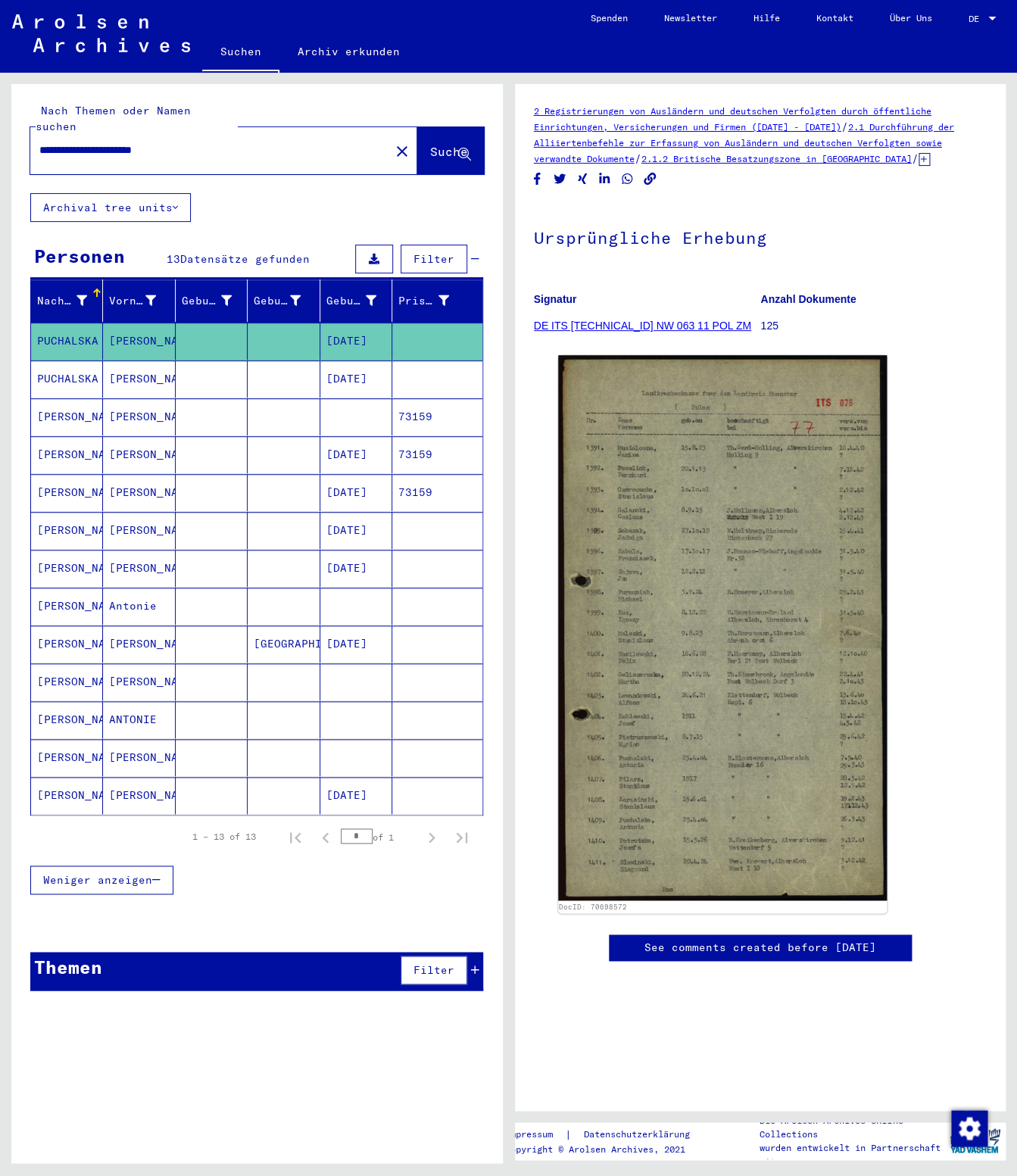
click at [345, 360] on mat-cell "[DATE]" at bounding box center [356, 379] width 72 height 37
